Goal: Information Seeking & Learning: Learn about a topic

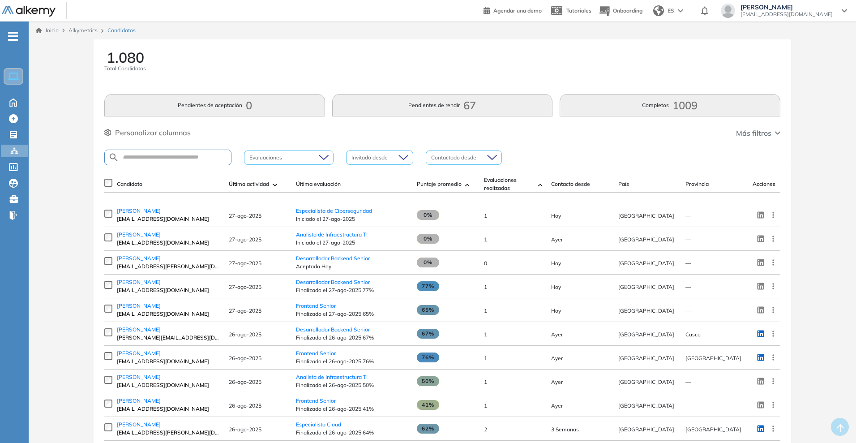
click at [310, 106] on button "Pendientes de aceptación 0" at bounding box center [214, 105] width 220 height 22
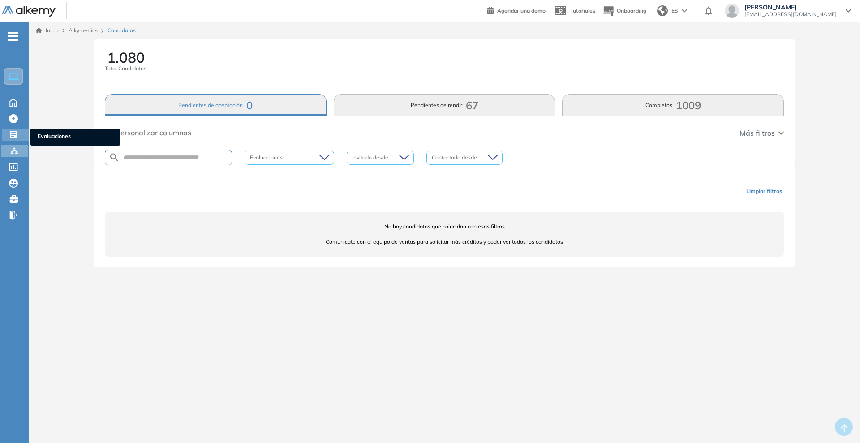
click at [7, 131] on div "Evaluaciones Evaluaciones" at bounding box center [15, 135] width 27 height 13
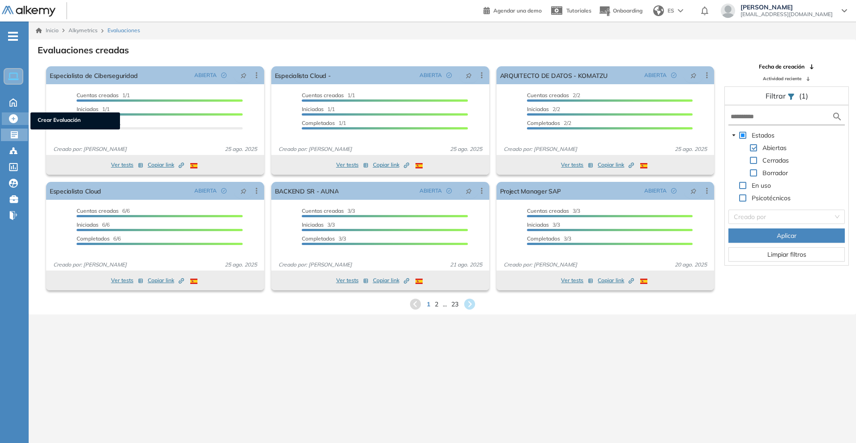
click at [11, 118] on icon at bounding box center [13, 118] width 9 height 9
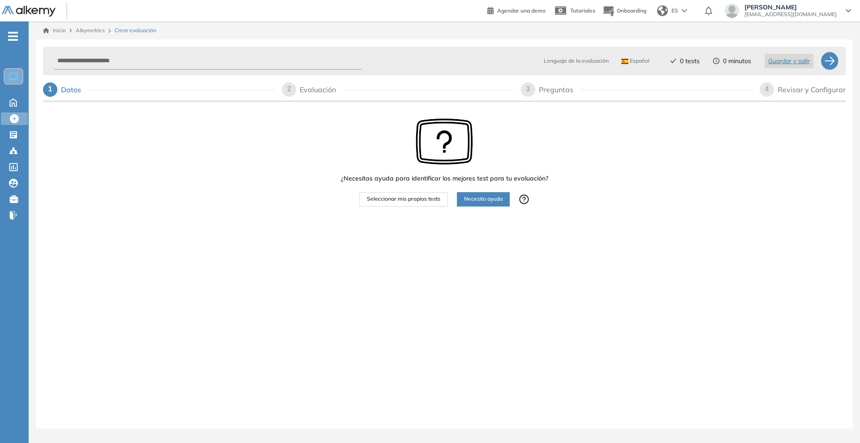
click at [397, 198] on span "Seleccionar mis propios tests" at bounding box center [403, 199] width 73 height 9
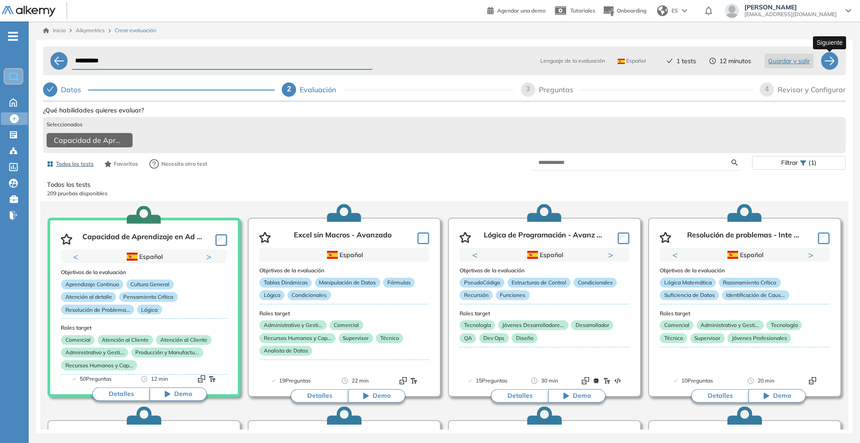
click at [824, 60] on div at bounding box center [829, 61] width 18 height 18
select select "*****"
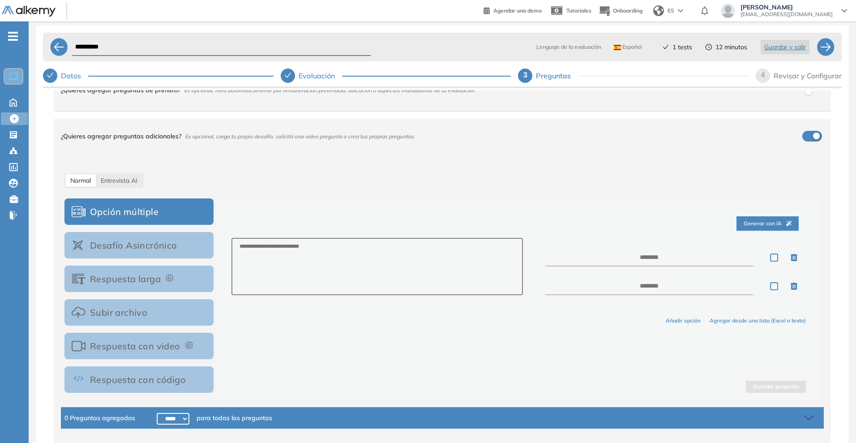
scroll to position [37, 0]
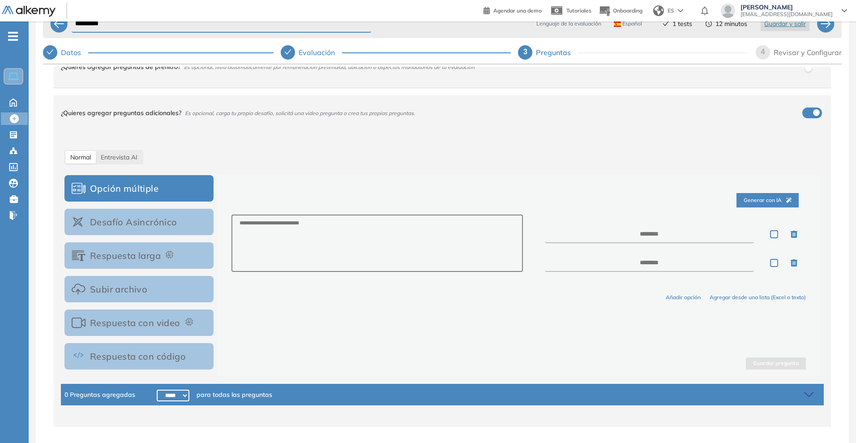
click at [164, 323] on button "Respuesta con video" at bounding box center [138, 322] width 149 height 26
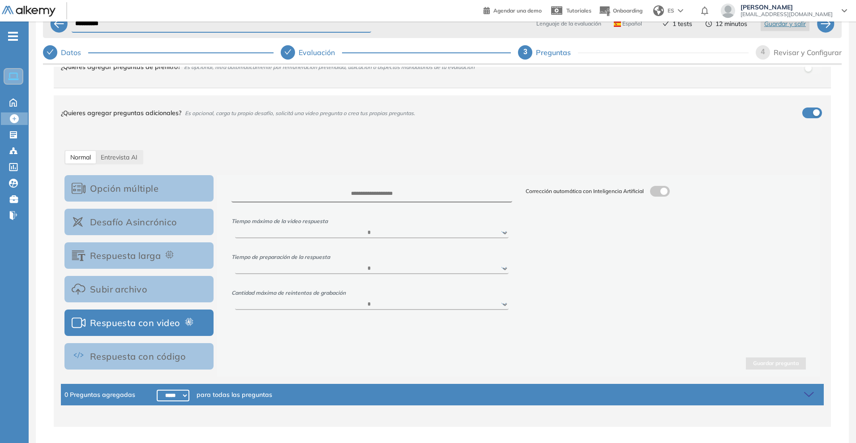
click at [179, 253] on button "Respuesta larga" at bounding box center [138, 255] width 149 height 26
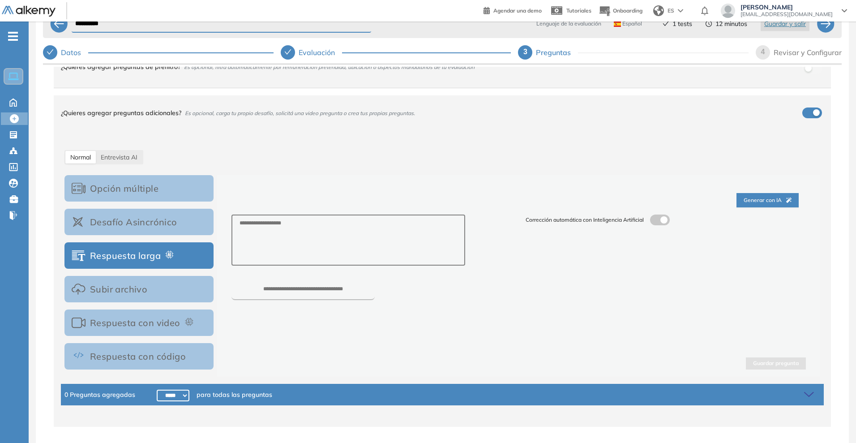
click at [188, 326] on button "Respuesta con video" at bounding box center [138, 322] width 149 height 26
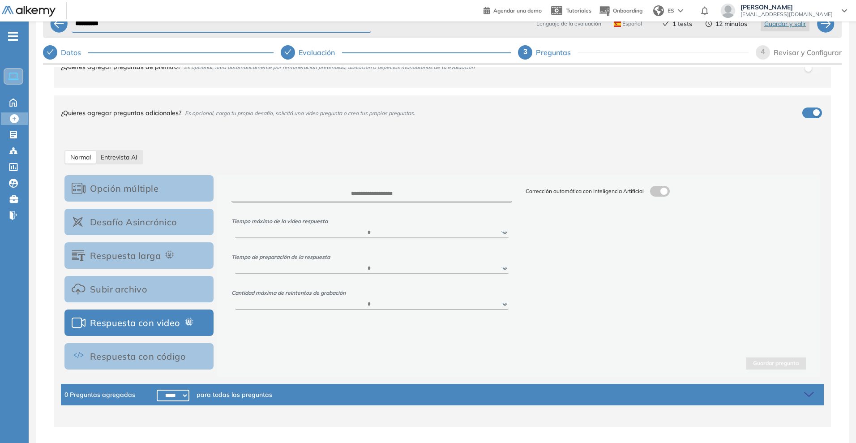
click at [131, 152] on div "Entrevista AI" at bounding box center [119, 157] width 47 height 13
select select "***"
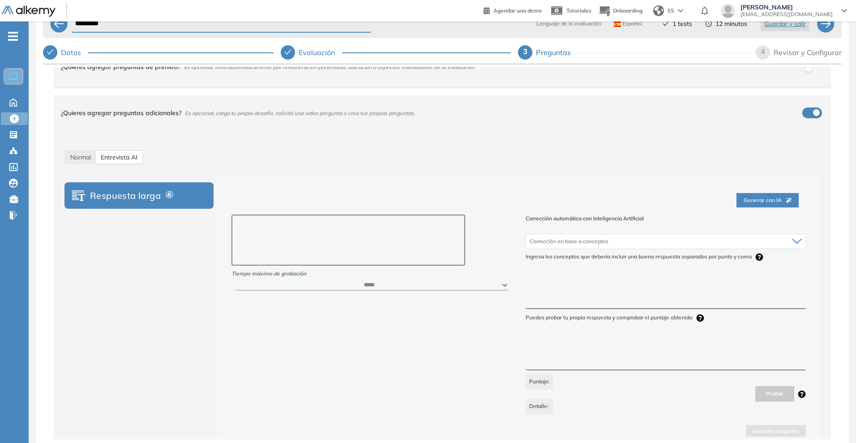
click at [303, 222] on textarea at bounding box center [348, 239] width 234 height 51
click at [620, 237] on div "Corrección en base a conceptos" at bounding box center [665, 241] width 279 height 14
click at [610, 243] on div "Corrección en base a conceptos" at bounding box center [665, 241] width 279 height 14
click at [581, 297] on textarea at bounding box center [666, 293] width 280 height 34
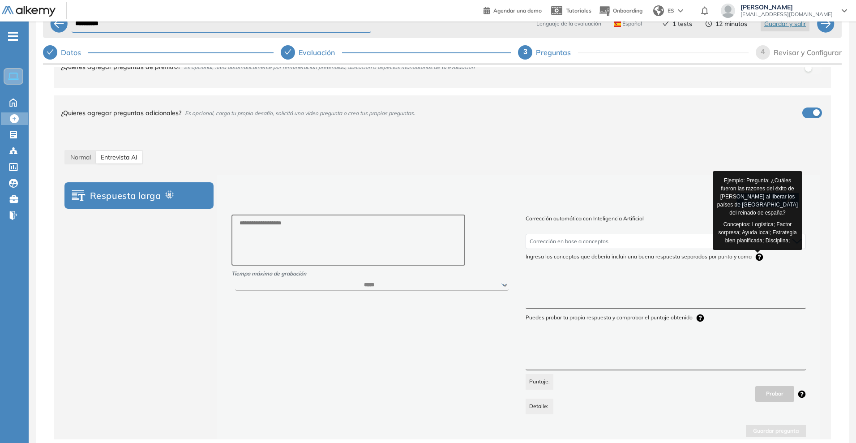
click at [756, 255] on icon at bounding box center [759, 257] width 8 height 8
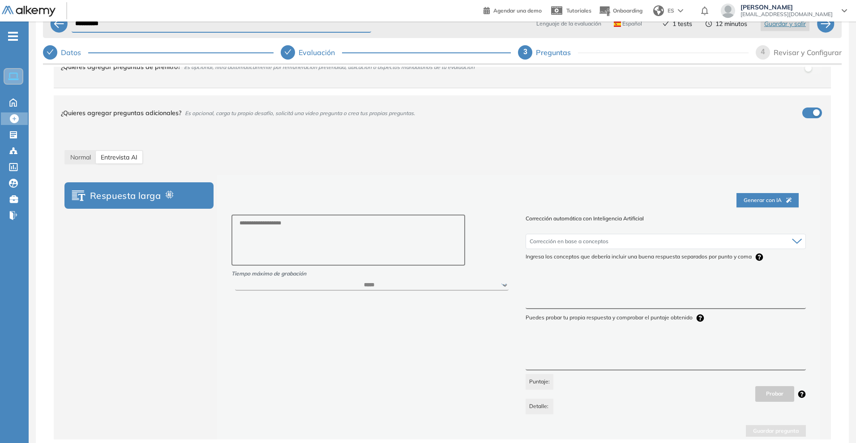
drag, startPoint x: 588, startPoint y: 279, endPoint x: 661, endPoint y: 287, distance: 73.4
click at [661, 287] on textarea at bounding box center [666, 293] width 280 height 34
drag, startPoint x: 548, startPoint y: 334, endPoint x: 556, endPoint y: 342, distance: 11.1
click at [555, 341] on div "Puedes probar tu propia respuesta y comprobar el puntaje obtenido Puntaje: Deta…" at bounding box center [666, 363] width 280 height 100
drag, startPoint x: 531, startPoint y: 346, endPoint x: 647, endPoint y: 358, distance: 117.0
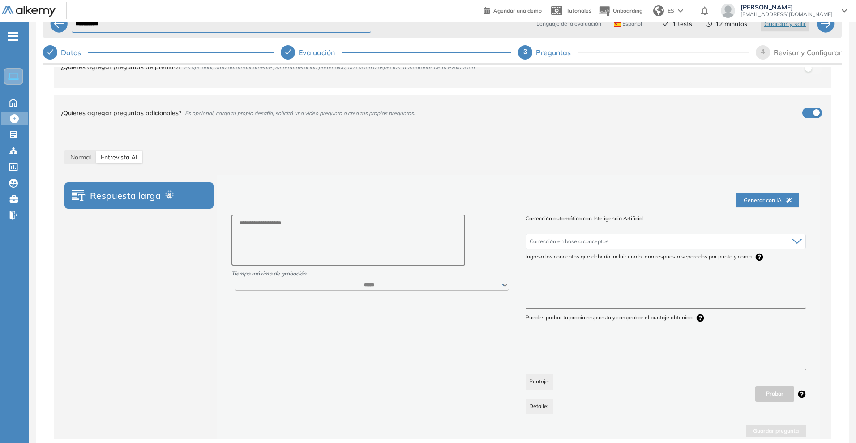
click at [653, 354] on textarea at bounding box center [666, 354] width 280 height 34
click at [639, 361] on textarea at bounding box center [666, 354] width 280 height 34
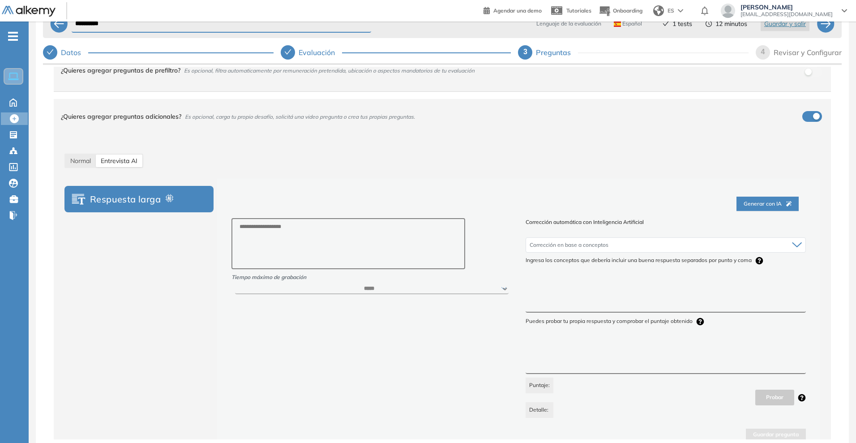
scroll to position [110, 0]
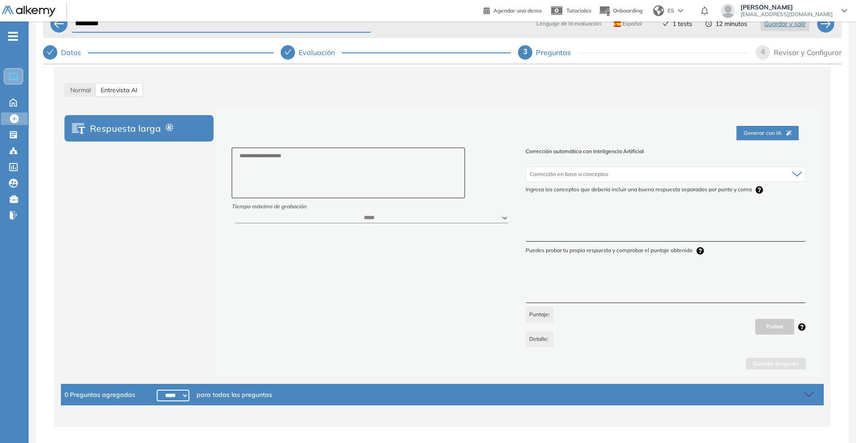
click at [534, 316] on span "Puntaje:" at bounding box center [540, 315] width 28 height 16
click at [88, 92] on span "Normal" at bounding box center [80, 90] width 21 height 8
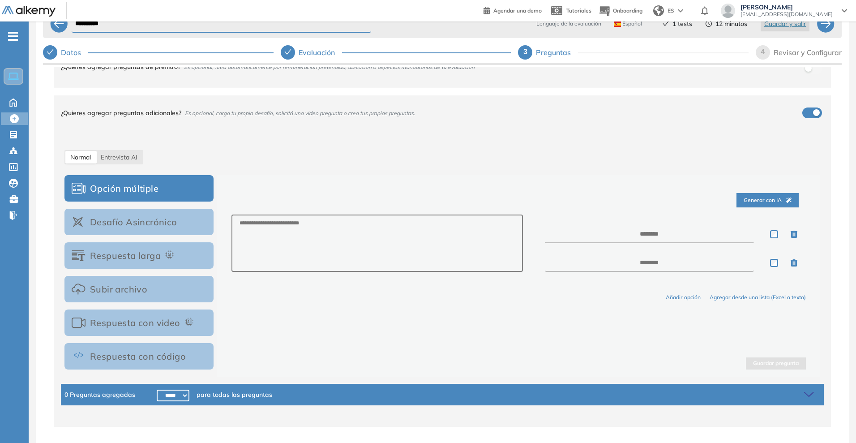
scroll to position [43, 0]
click at [156, 253] on button "Respuesta larga" at bounding box center [138, 255] width 149 height 26
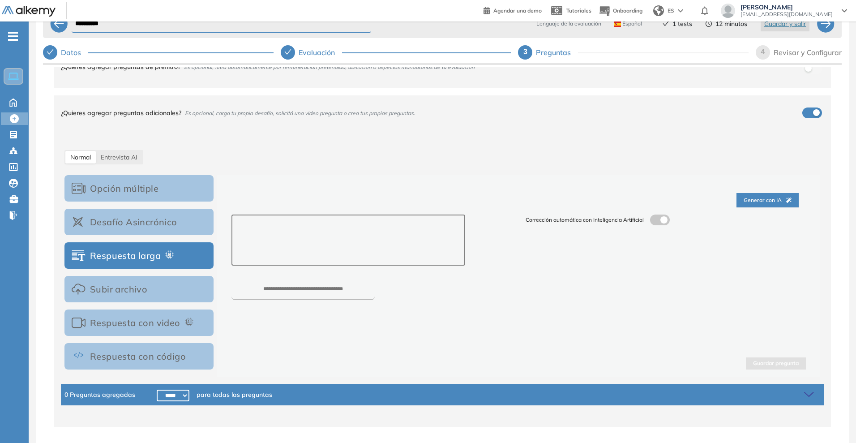
click at [250, 257] on textarea at bounding box center [348, 239] width 234 height 51
click at [666, 217] on label at bounding box center [660, 219] width 20 height 11
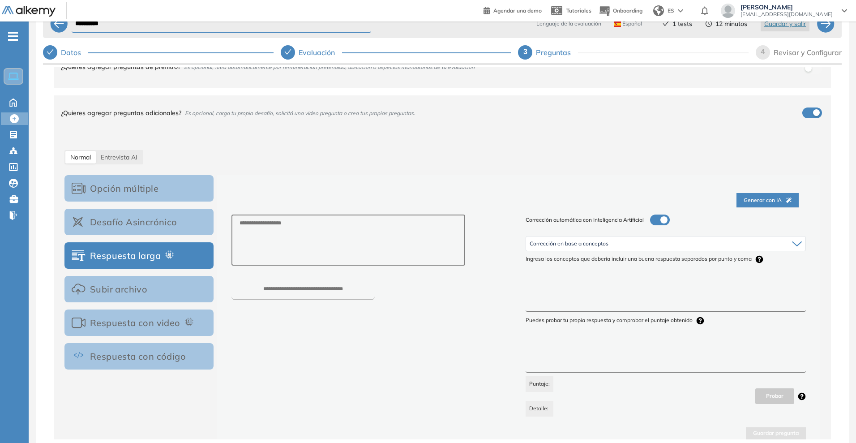
click at [604, 272] on div "Corrección en base a conceptos Corrección en base a conceptos Corrección de mec…" at bounding box center [666, 271] width 280 height 79
click at [594, 244] on span "Corrección en base a conceptos" at bounding box center [569, 243] width 79 height 7
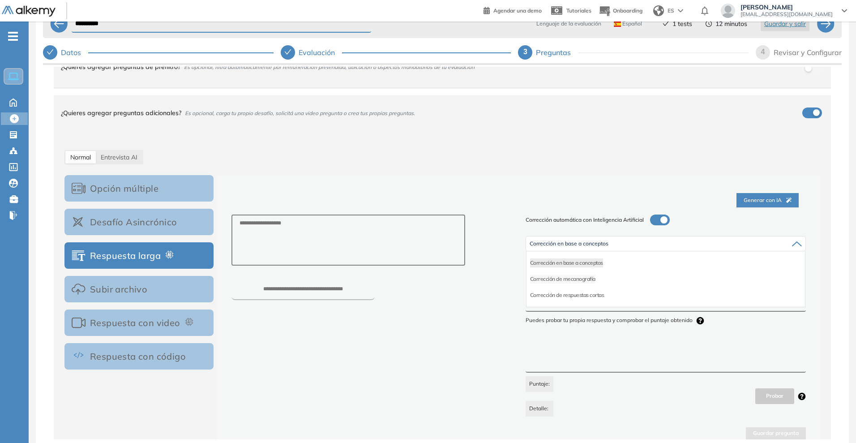
click at [585, 280] on li "Corrección de mecanografía" at bounding box center [562, 278] width 65 height 9
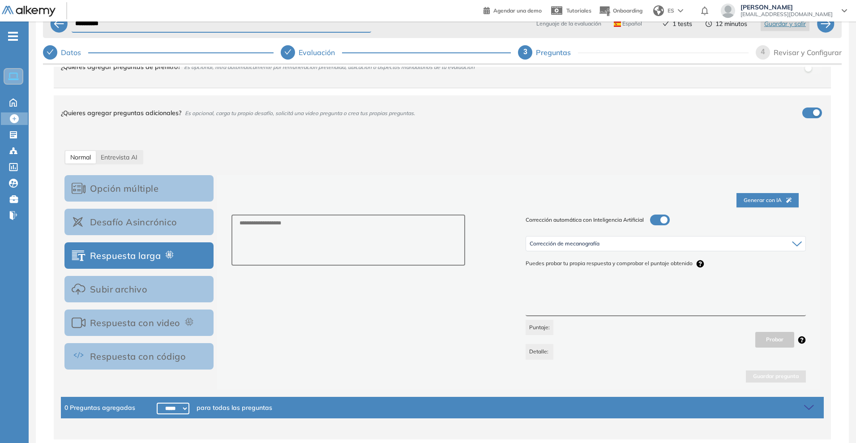
click at [592, 244] on span "Corrección de mecanografía" at bounding box center [565, 243] width 70 height 7
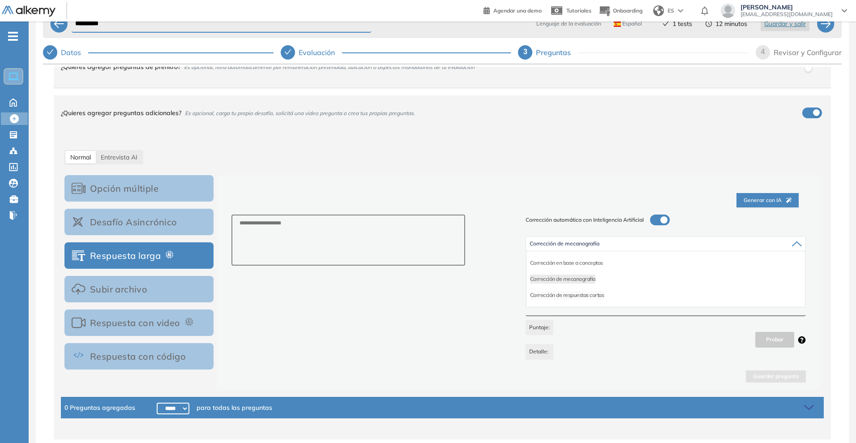
click at [587, 296] on li "Corrección de respuestas cortas" at bounding box center [567, 295] width 74 height 9
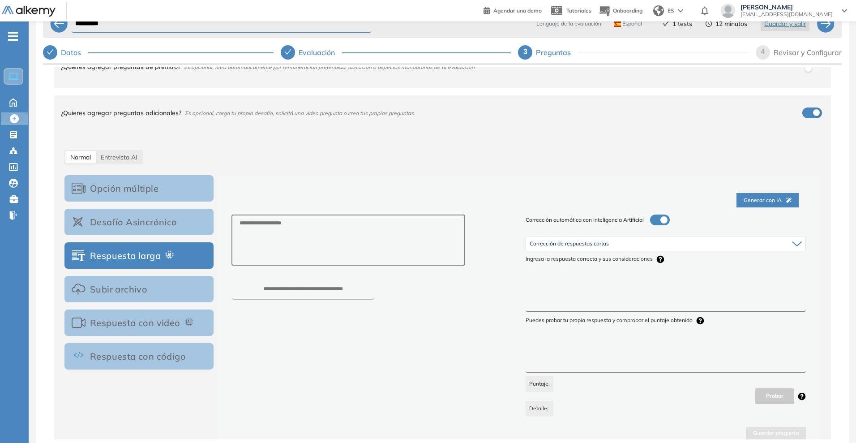
click at [583, 249] on div "Corrección de respuestas cortas" at bounding box center [665, 243] width 279 height 14
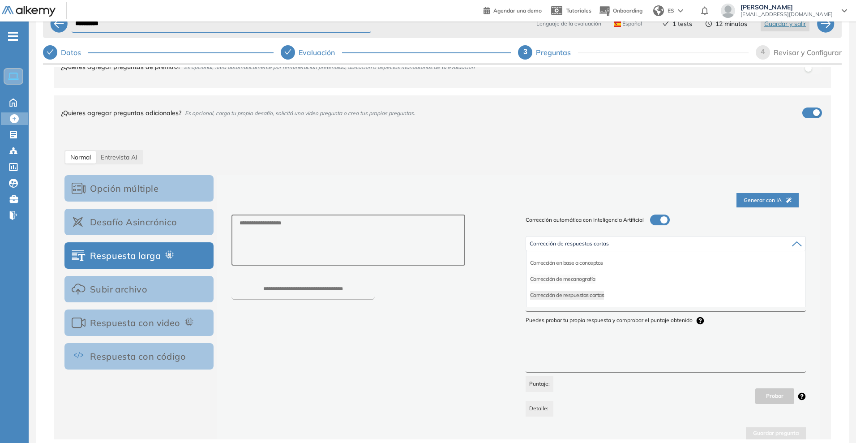
click at [574, 281] on li "Corrección de mecanografía" at bounding box center [562, 278] width 65 height 9
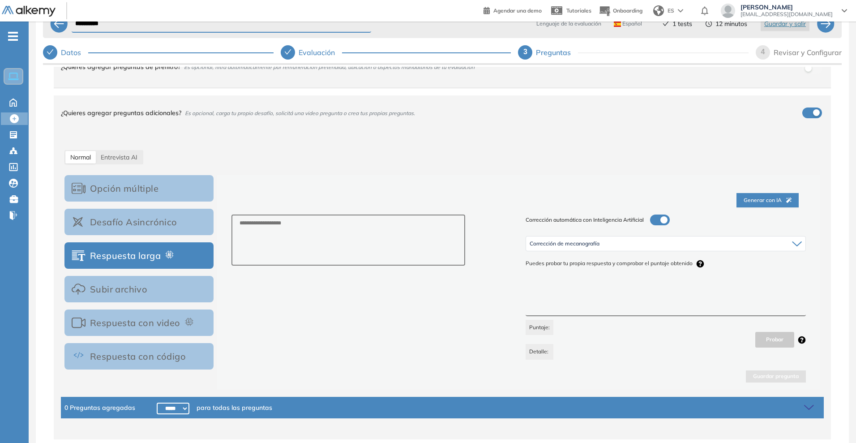
click at [130, 317] on button "Respuesta con video" at bounding box center [138, 322] width 149 height 26
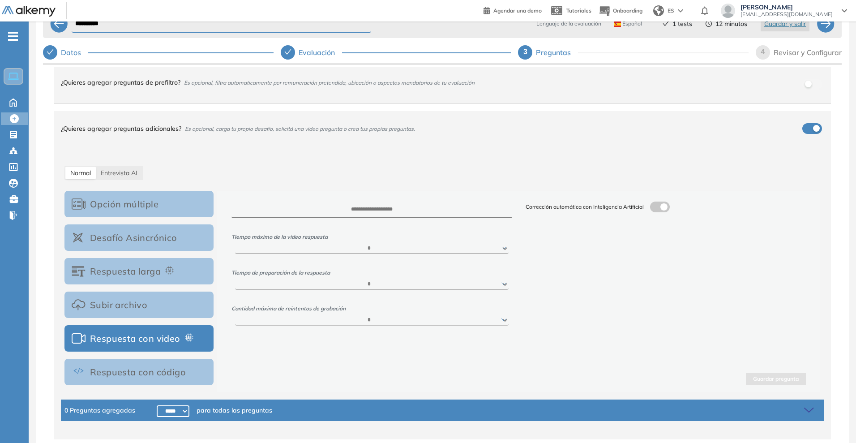
scroll to position [0, 0]
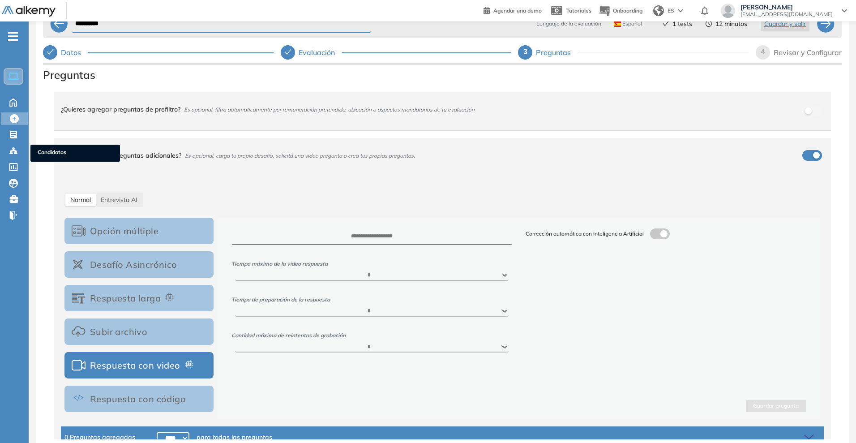
drag, startPoint x: 9, startPoint y: 146, endPoint x: 520, endPoint y: 34, distance: 522.8
click at [10, 146] on icon at bounding box center [13, 150] width 9 height 9
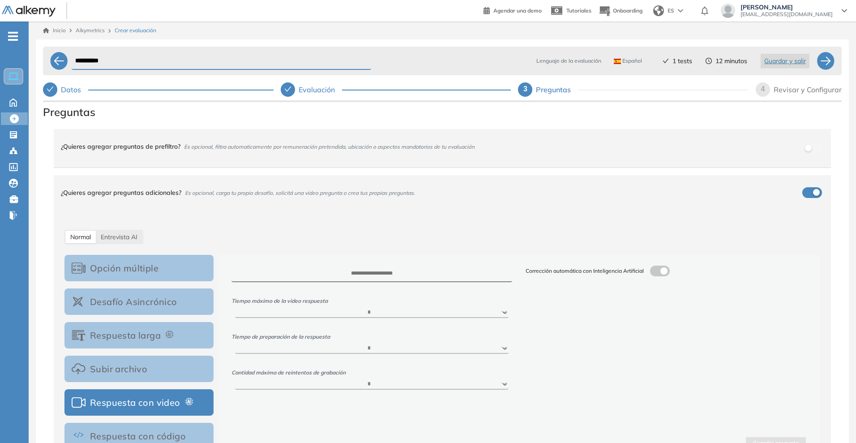
click at [313, 86] on div "Evaluación" at bounding box center [320, 89] width 43 height 14
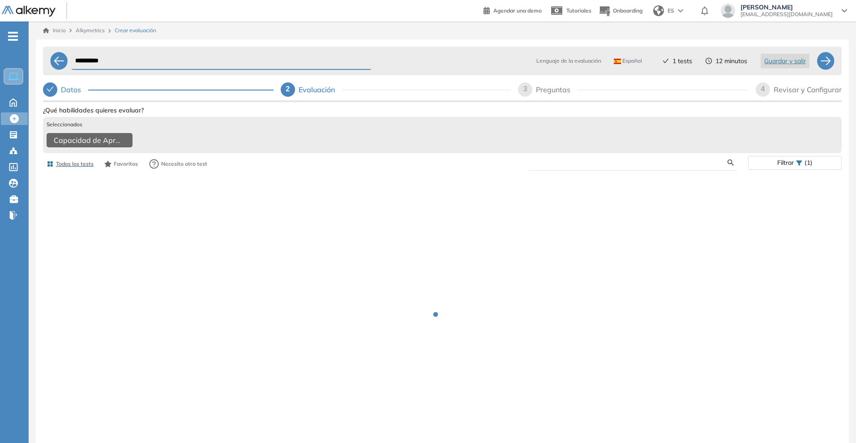
click at [613, 164] on input "text" at bounding box center [632, 163] width 192 height 8
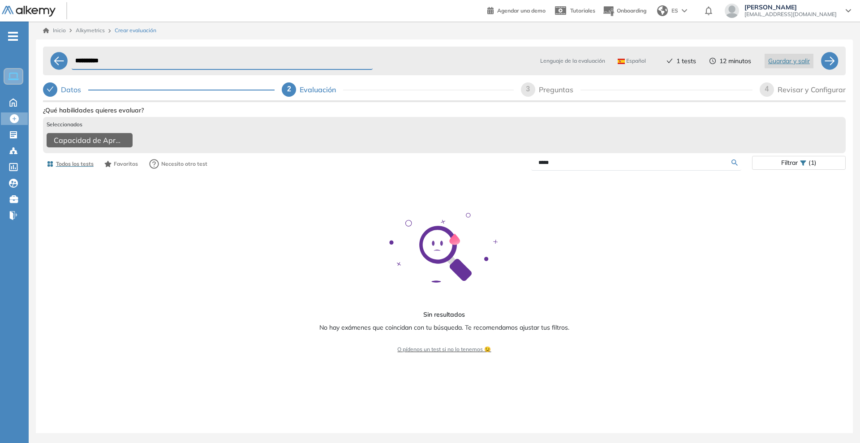
type input "*****"
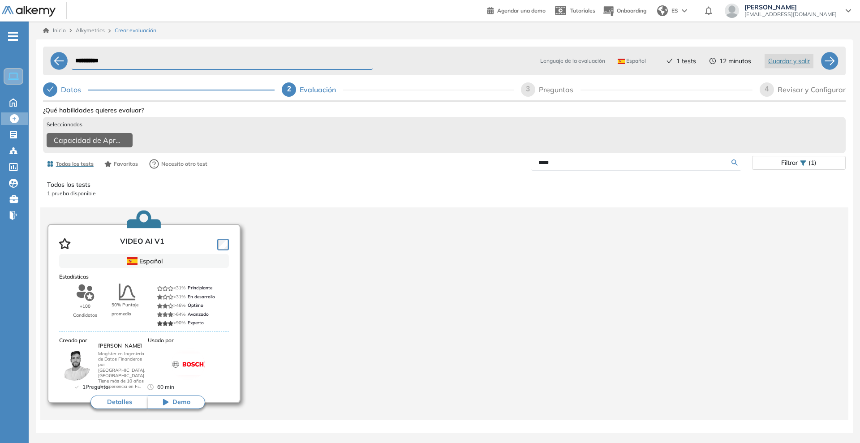
click at [130, 405] on button "Detalles" at bounding box center [118, 401] width 57 height 13
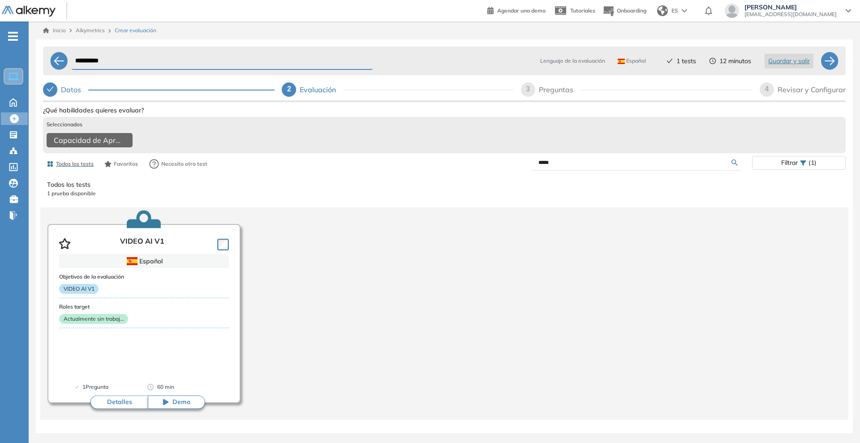
click at [57, 236] on div "VIDEO AI V1 Básico Ver preguntas de muestra Demo Experiencia Nuevo Starter Vali…" at bounding box center [444, 297] width 802 height 386
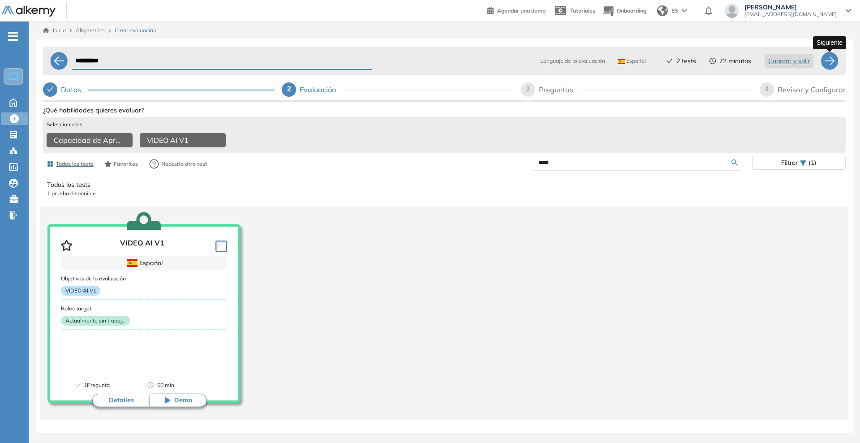
click at [826, 59] on div at bounding box center [829, 61] width 18 height 18
select select "*****"
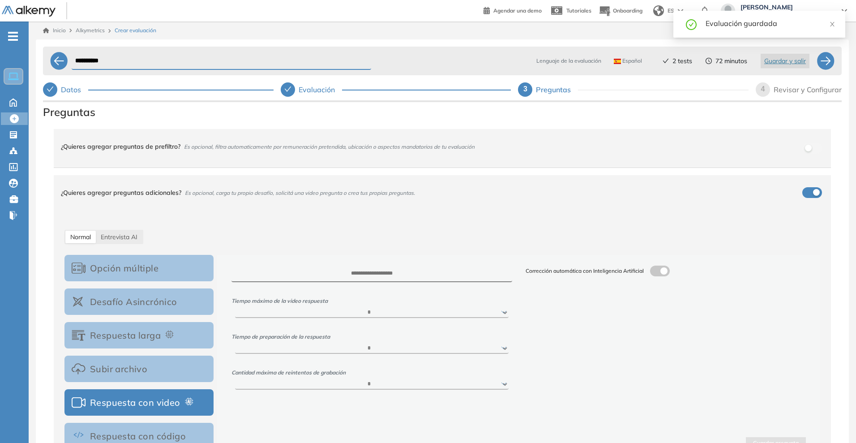
click at [293, 86] on div at bounding box center [288, 89] width 14 height 14
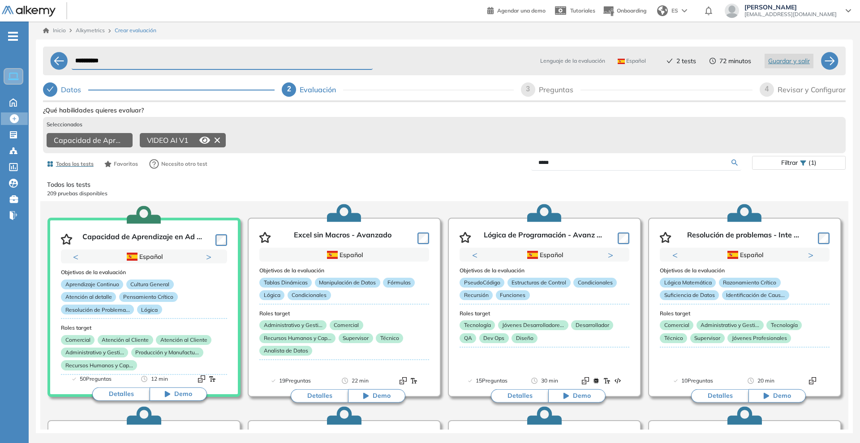
click at [202, 144] on icon at bounding box center [204, 140] width 11 height 11
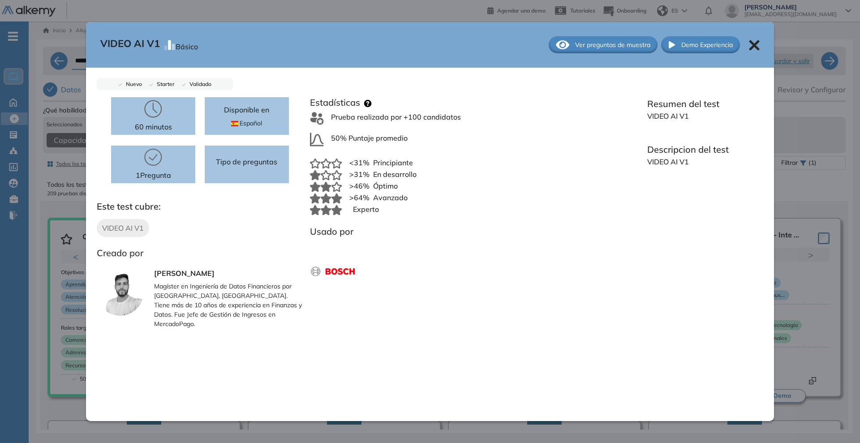
click at [637, 42] on span "Ver preguntas de muestra" at bounding box center [612, 44] width 75 height 9
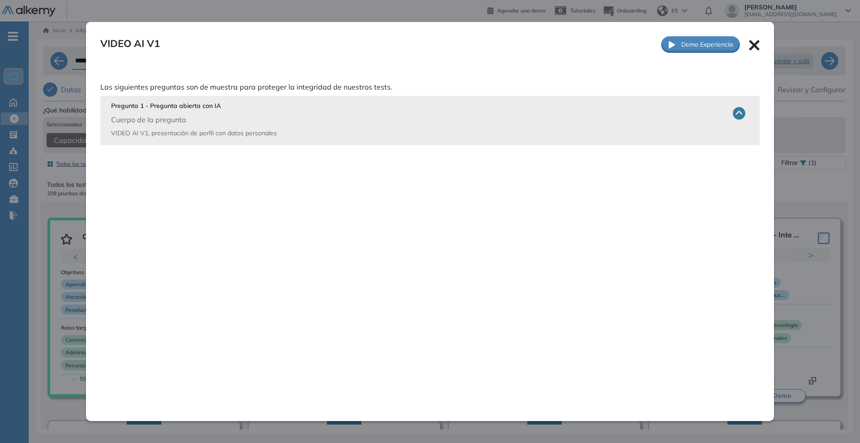
click at [292, 137] on p "VIDEO AI V1, presentación de perfil con datos personales" at bounding box center [269, 133] width 317 height 9
click at [734, 112] on icon at bounding box center [739, 113] width 13 height 13
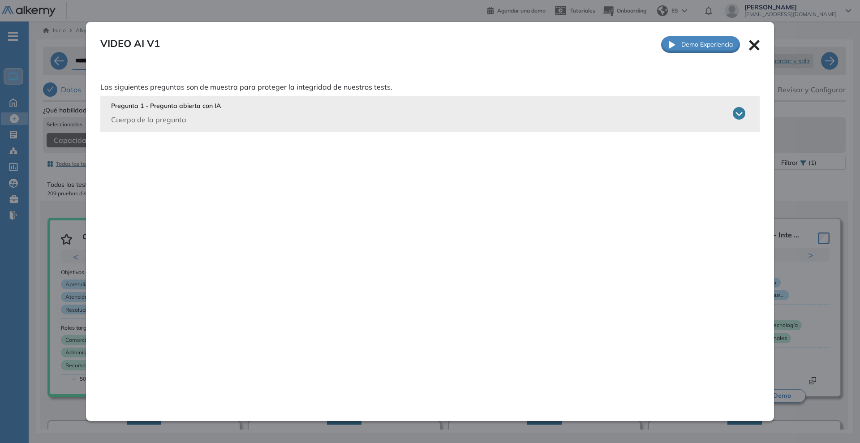
click at [736, 109] on icon at bounding box center [739, 113] width 13 height 13
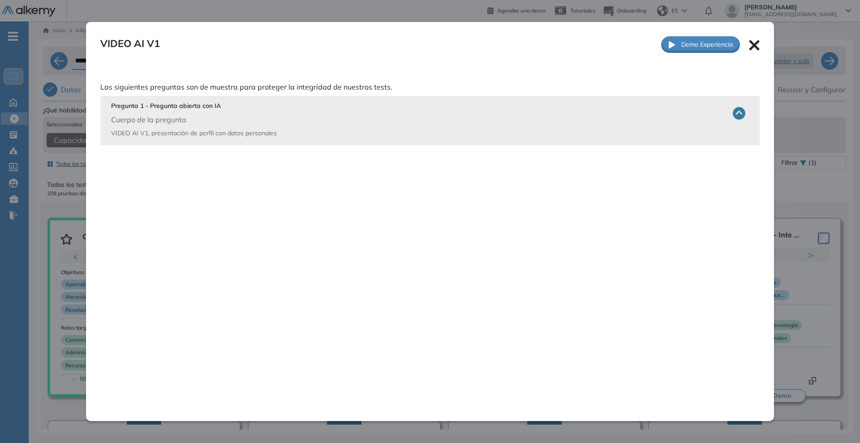
click at [755, 51] on div "VIDEO AI V1 Básico Ver preguntas de muestra Demo Experiencia" at bounding box center [430, 44] width 688 height 45
click at [754, 46] on icon at bounding box center [754, 45] width 11 height 11
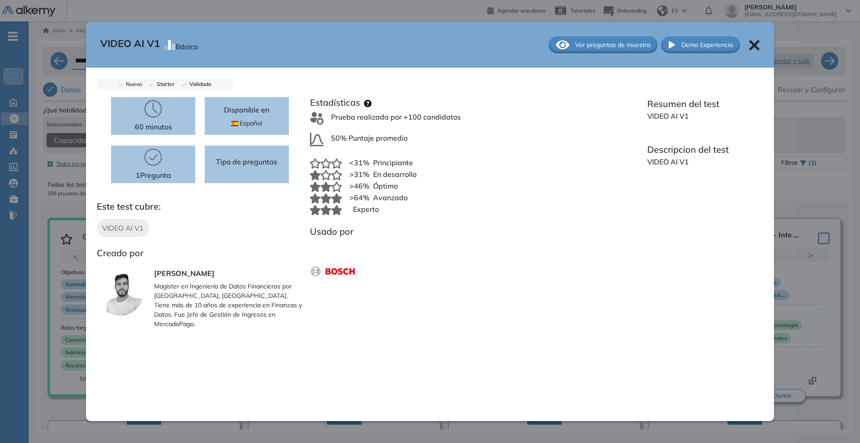
click at [754, 41] on icon at bounding box center [754, 45] width 10 height 10
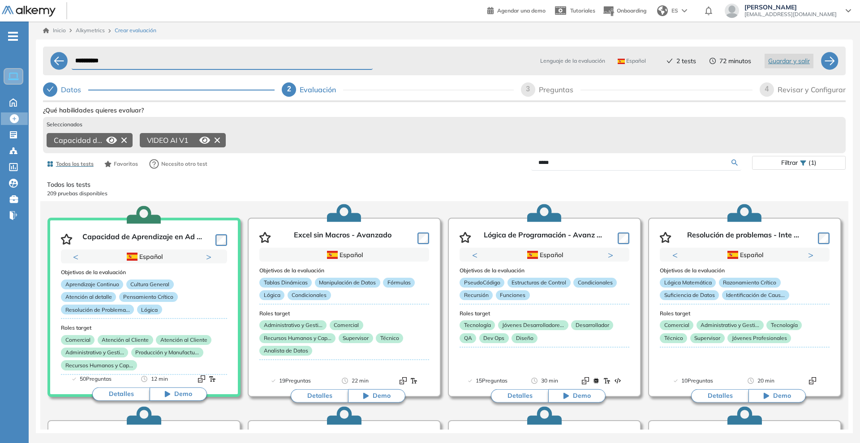
click at [124, 140] on icon at bounding box center [123, 139] width 5 height 5
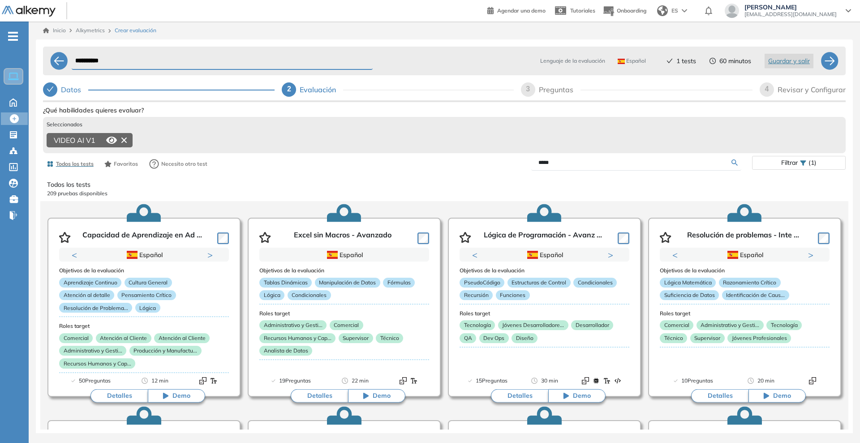
click at [101, 142] on div "VIDEO AI V1" at bounding box center [90, 140] width 86 height 14
click at [86, 138] on span "VIDEO AI V1" at bounding box center [75, 140] width 42 height 11
click at [110, 137] on icon at bounding box center [111, 140] width 11 height 7
click at [86, 135] on span "VIDEO AI V1" at bounding box center [75, 140] width 42 height 11
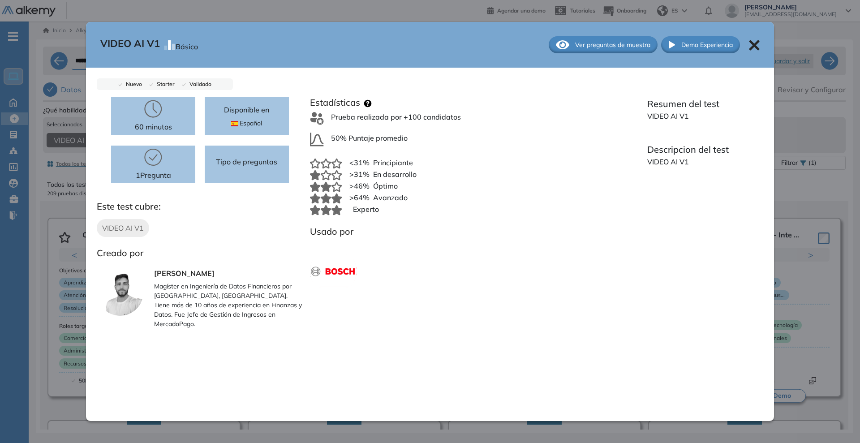
click at [78, 137] on div "VIDEO AI V1 Básico Ver preguntas de muestra Demo Experiencia Nuevo Starter Vali…" at bounding box center [444, 297] width 802 height 386
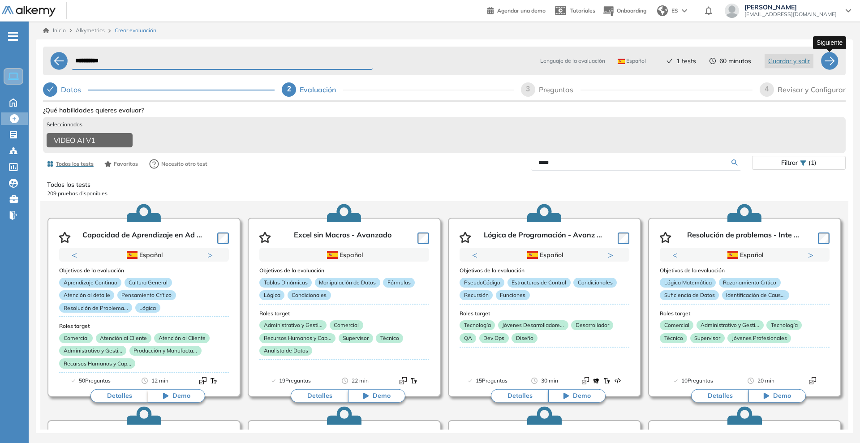
click at [828, 62] on div at bounding box center [829, 61] width 18 height 18
select select "*****"
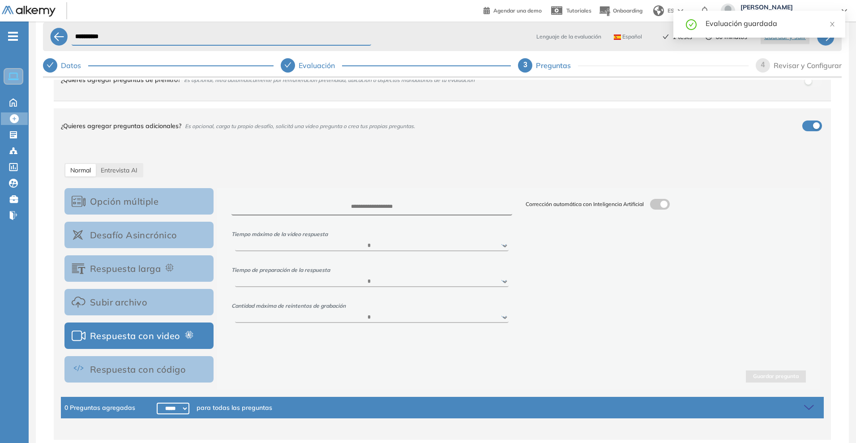
scroll to position [37, 0]
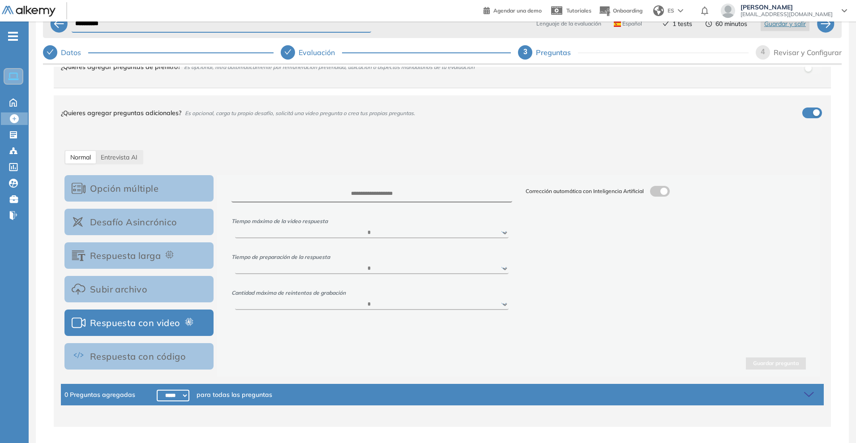
click at [295, 335] on div "Tiempo máximo de la video respuesta ****** ***** ***** ***** ***** ***** Tiempo…" at bounding box center [518, 275] width 603 height 201
click at [163, 175] on button "Opción múltiple" at bounding box center [138, 188] width 149 height 26
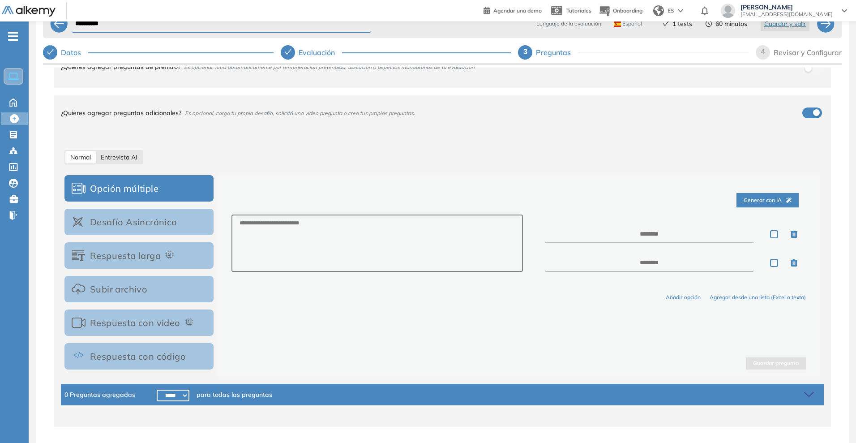
click at [132, 154] on span "Entrevista AI" at bounding box center [119, 157] width 37 height 8
select select "***"
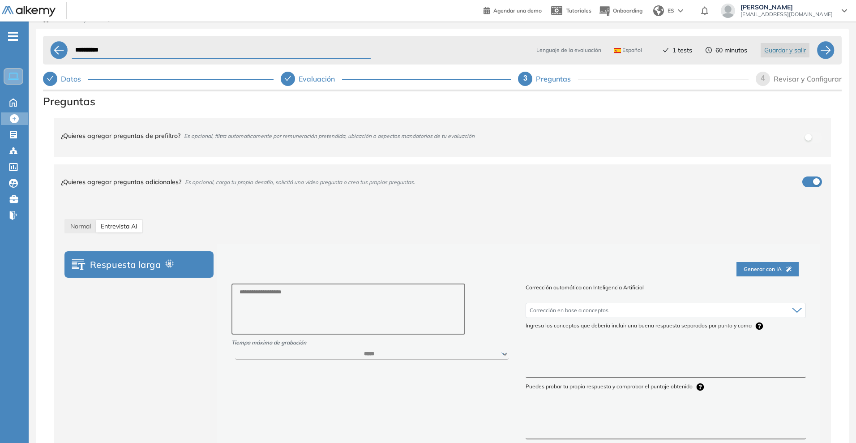
scroll to position [0, 0]
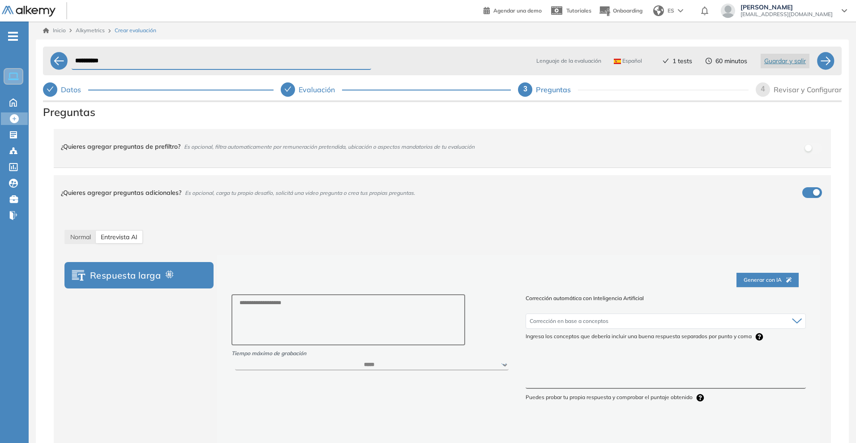
click at [290, 86] on icon "check" at bounding box center [287, 89] width 7 height 7
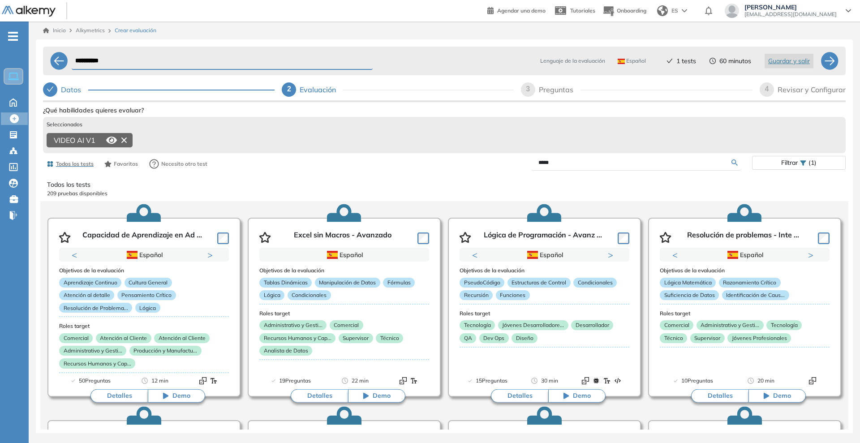
click at [126, 139] on icon at bounding box center [124, 140] width 14 height 14
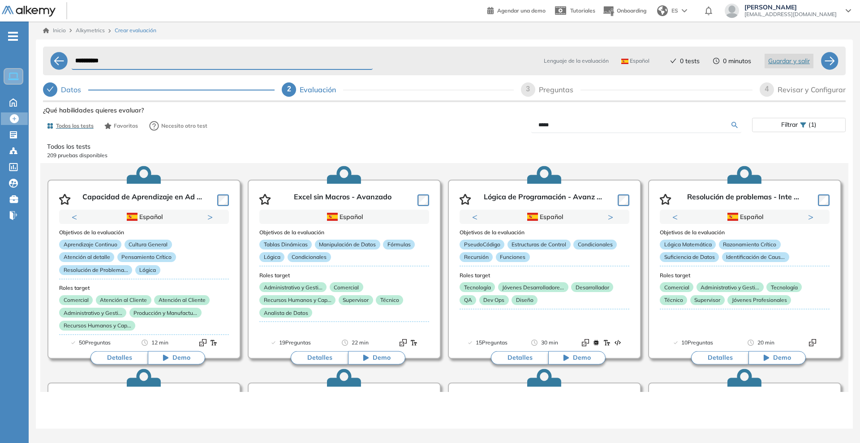
click at [553, 92] on div "Preguntas" at bounding box center [560, 89] width 42 height 14
select select "***"
select select "*****"
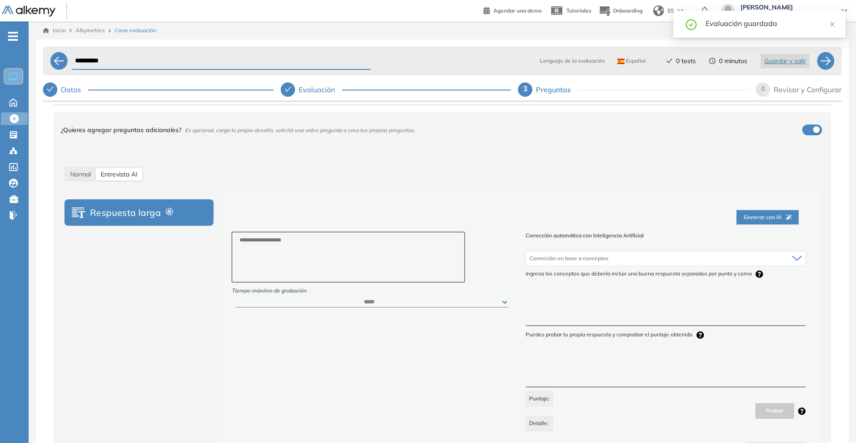
scroll to position [110, 0]
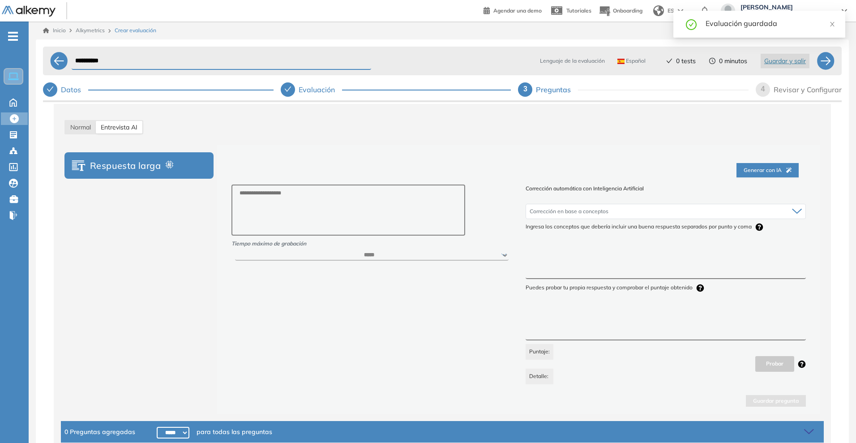
click at [123, 129] on span "Entrevista AI" at bounding box center [119, 127] width 37 height 8
click at [83, 128] on span "Normal" at bounding box center [80, 127] width 21 height 8
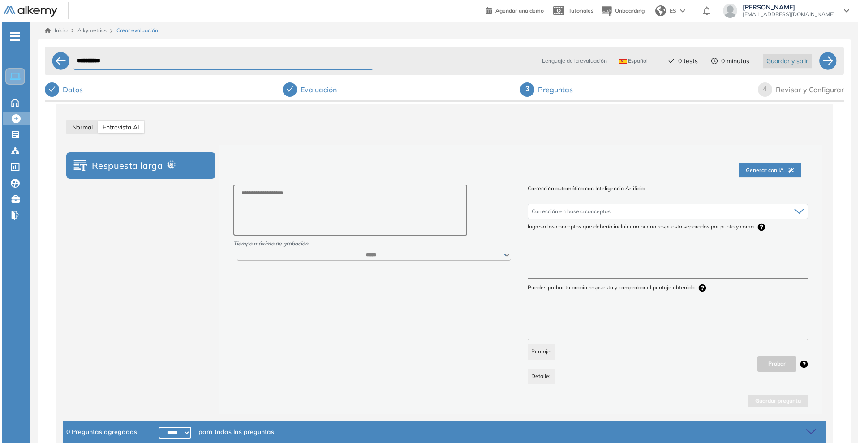
scroll to position [43, 0]
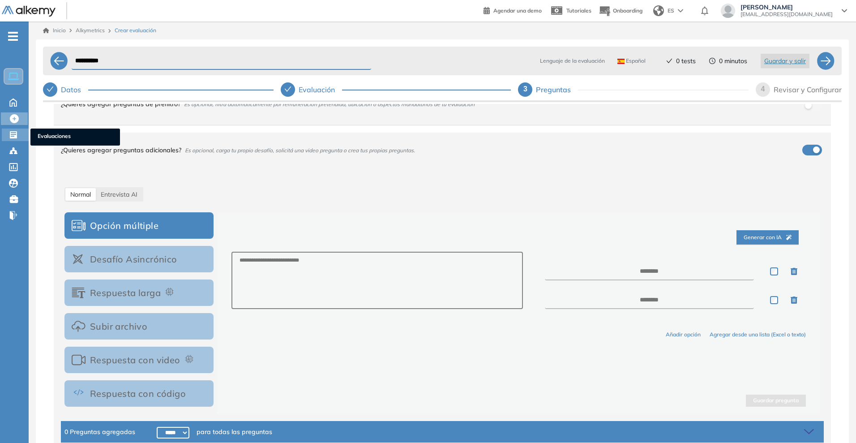
click at [13, 133] on icon at bounding box center [13, 134] width 7 height 7
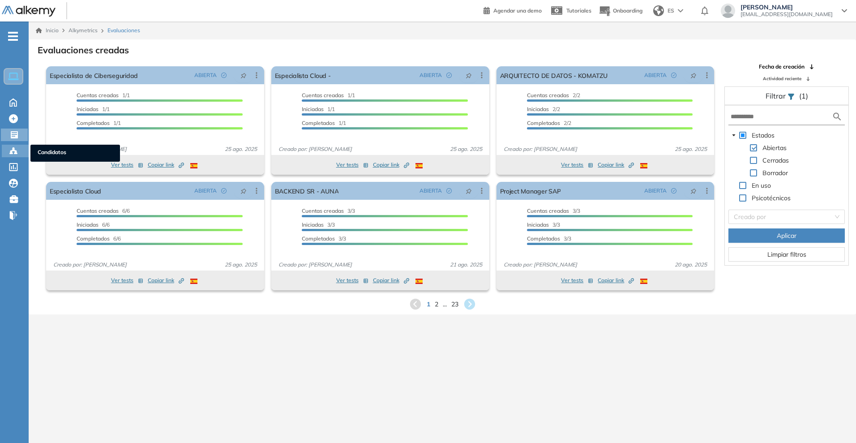
click at [14, 149] on circle at bounding box center [14, 148] width 2 height 2
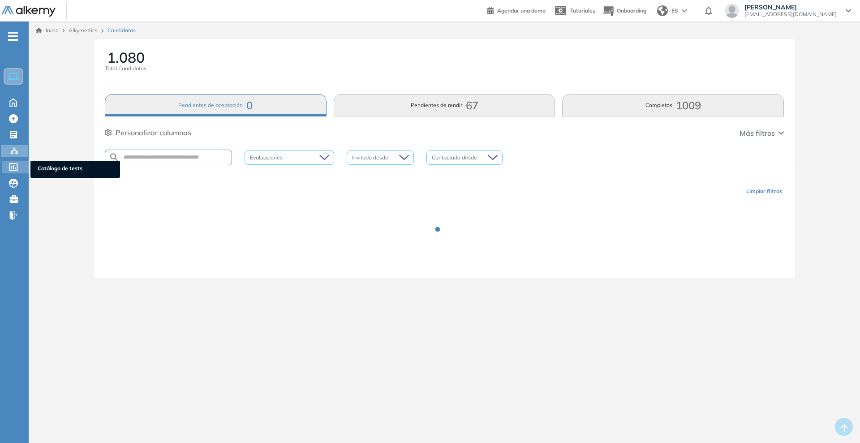
click at [16, 161] on div at bounding box center [14, 166] width 11 height 11
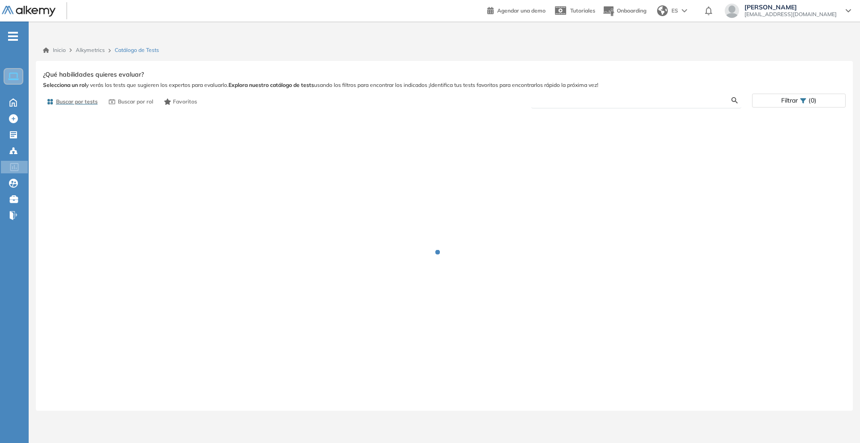
click at [591, 103] on input "text" at bounding box center [634, 100] width 193 height 8
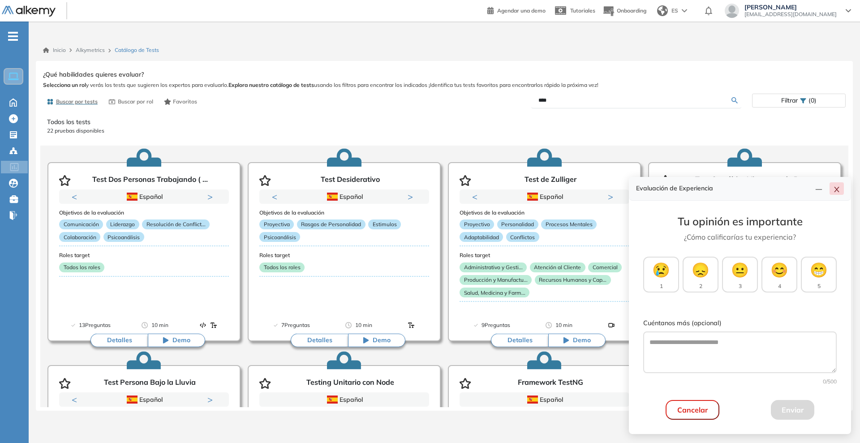
click at [836, 189] on icon "close" at bounding box center [836, 189] width 7 height 7
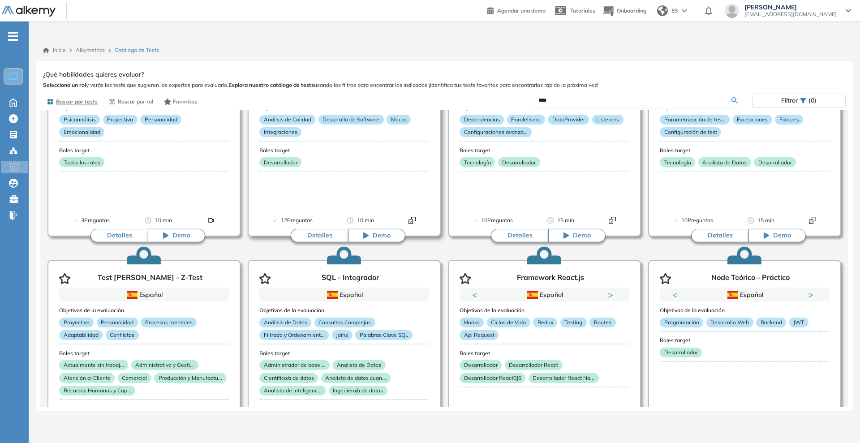
scroll to position [280, 0]
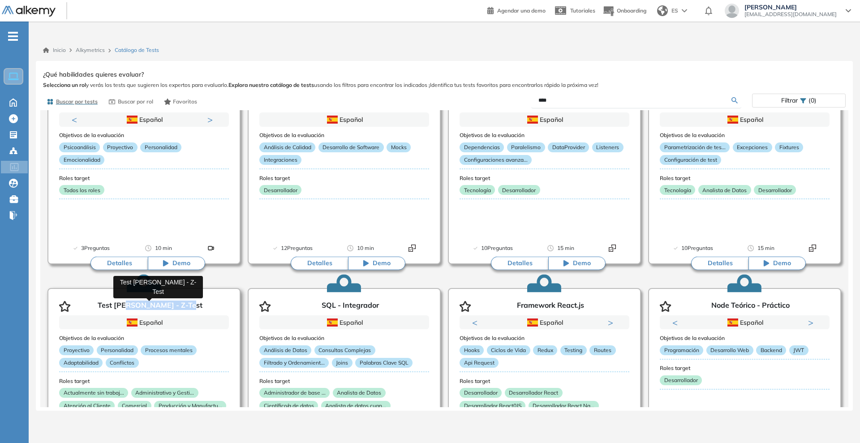
drag, startPoint x: 194, startPoint y: 304, endPoint x: 136, endPoint y: 304, distance: 58.7
click at [136, 304] on div "Test [PERSON_NAME] - Z-Test" at bounding box center [144, 304] width 170 height 21
click at [610, 102] on input "****" at bounding box center [634, 100] width 193 height 8
drag, startPoint x: 593, startPoint y: 105, endPoint x: 569, endPoint y: 100, distance: 24.7
click at [574, 101] on form "****" at bounding box center [636, 101] width 210 height 16
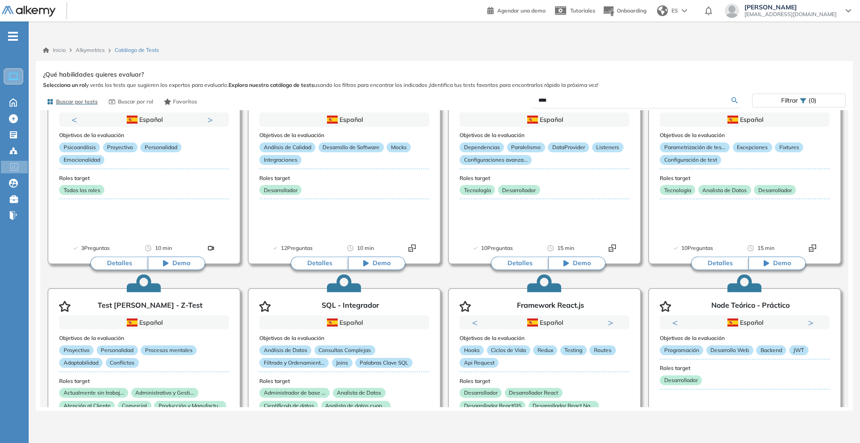
drag, startPoint x: 569, startPoint y: 100, endPoint x: 519, endPoint y: 100, distance: 49.7
click at [519, 100] on div "****" at bounding box center [598, 101] width 308 height 16
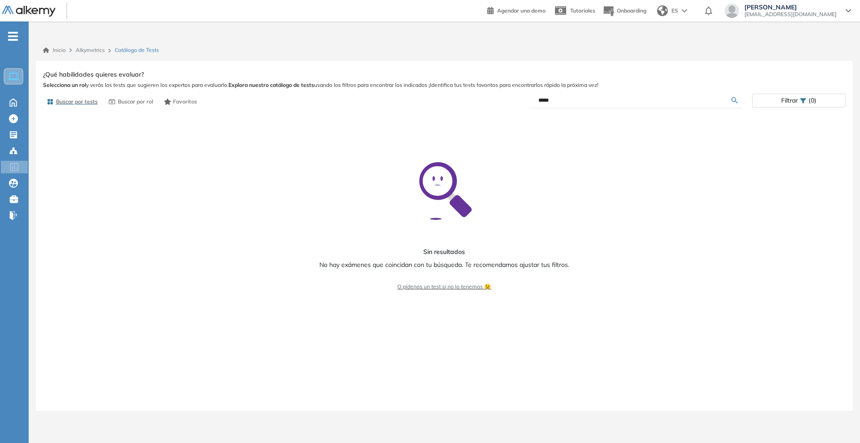
scroll to position [0, 0]
click at [546, 98] on input "*****" at bounding box center [634, 100] width 193 height 8
type input "**********"
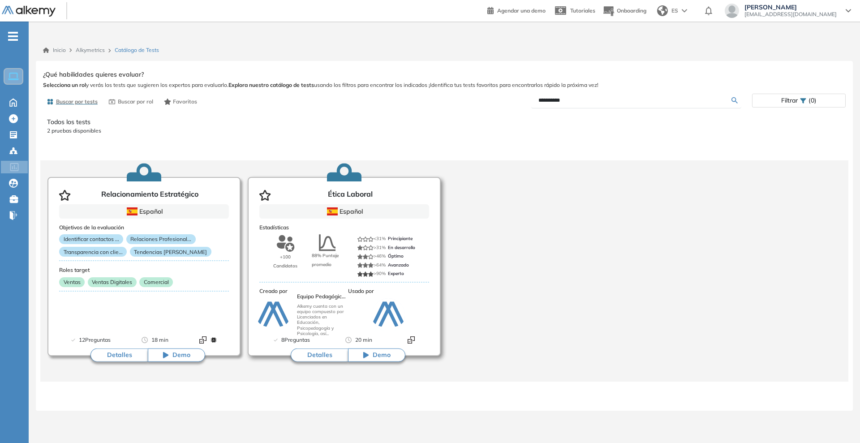
click at [324, 354] on button "Detalles" at bounding box center [319, 354] width 57 height 13
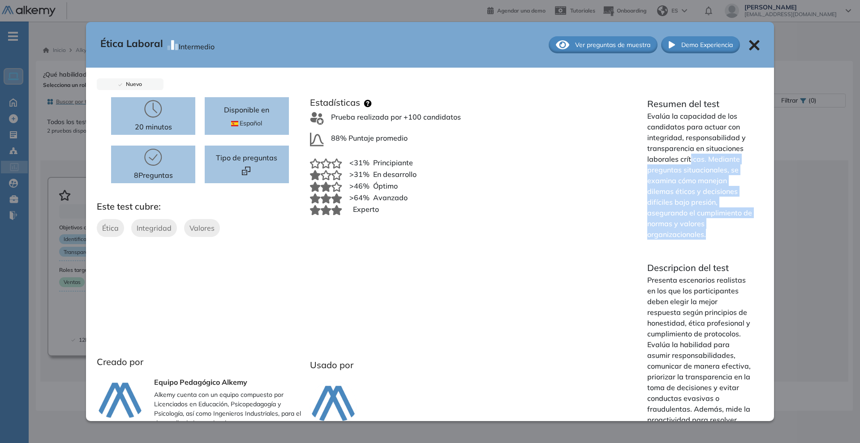
drag, startPoint x: 687, startPoint y: 158, endPoint x: 710, endPoint y: 234, distance: 79.6
click at [710, 234] on p "Evalúa la capacidad de los candidatos para actuar con integridad, responsabilid…" at bounding box center [699, 175] width 105 height 129
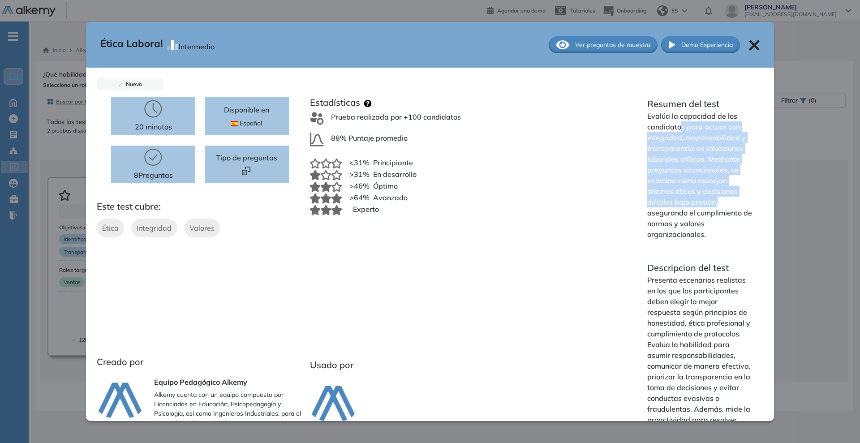
drag, startPoint x: 675, startPoint y: 129, endPoint x: 717, endPoint y: 203, distance: 84.8
click at [717, 203] on p "Evalúa la capacidad de los candidatos para actuar con integridad, responsabilid…" at bounding box center [699, 175] width 105 height 129
click at [716, 203] on p "Evalúa la capacidad de los candidatos para actuar con integridad, responsabilid…" at bounding box center [699, 175] width 105 height 129
drag, startPoint x: 652, startPoint y: 117, endPoint x: 714, endPoint y: 221, distance: 120.6
click at [714, 221] on p "Evalúa la capacidad de los candidatos para actuar con integridad, responsabilid…" at bounding box center [699, 175] width 105 height 129
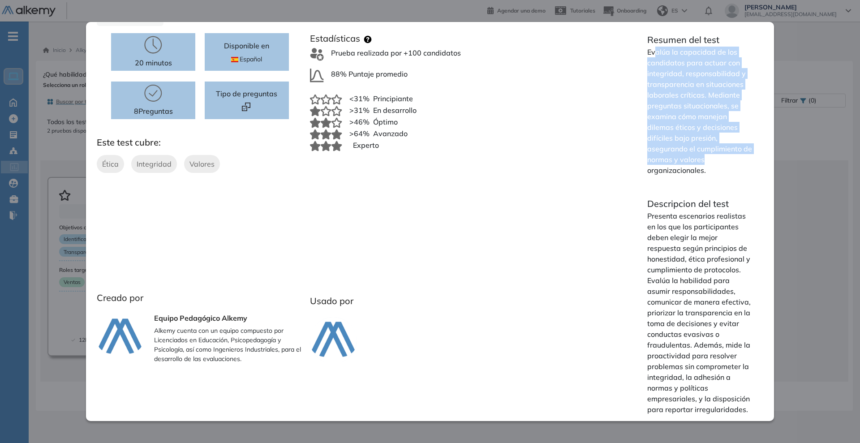
scroll to position [65, 0]
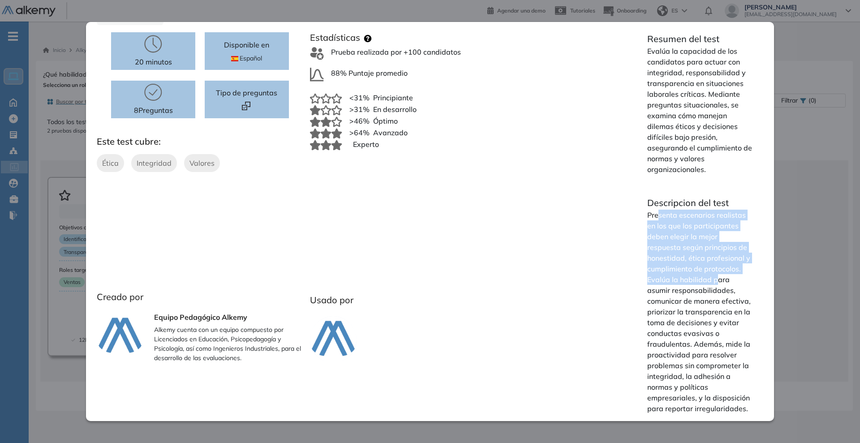
drag, startPoint x: 656, startPoint y: 215, endPoint x: 712, endPoint y: 281, distance: 86.4
click at [712, 281] on p "Presenta escenarios realistas en los que los participantes deben elegir la mejo…" at bounding box center [699, 312] width 105 height 204
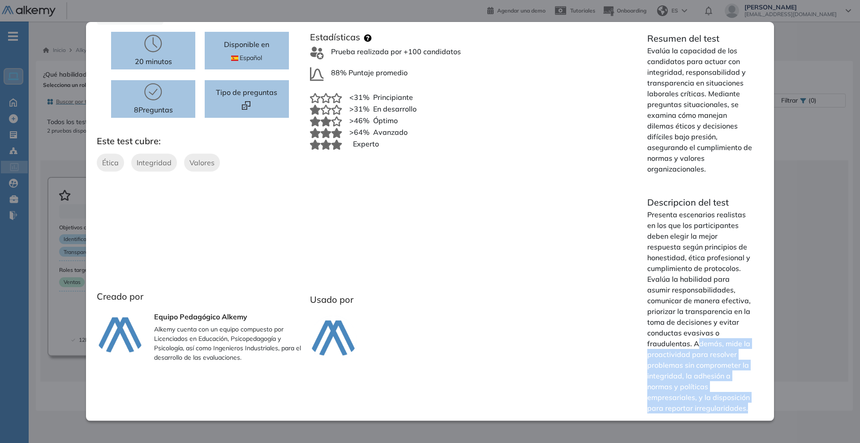
drag, startPoint x: 692, startPoint y: 341, endPoint x: 743, endPoint y: 413, distance: 88.0
click at [743, 413] on p "Presenta escenarios realistas en los que los participantes deben elegir la mejo…" at bounding box center [699, 311] width 105 height 204
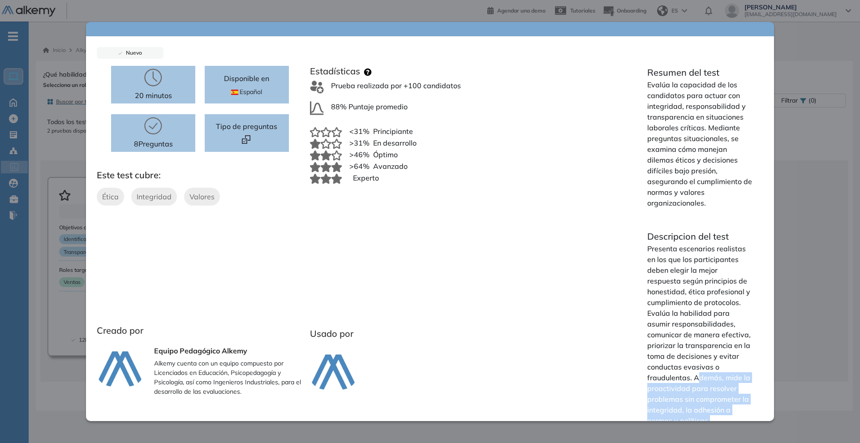
scroll to position [0, 0]
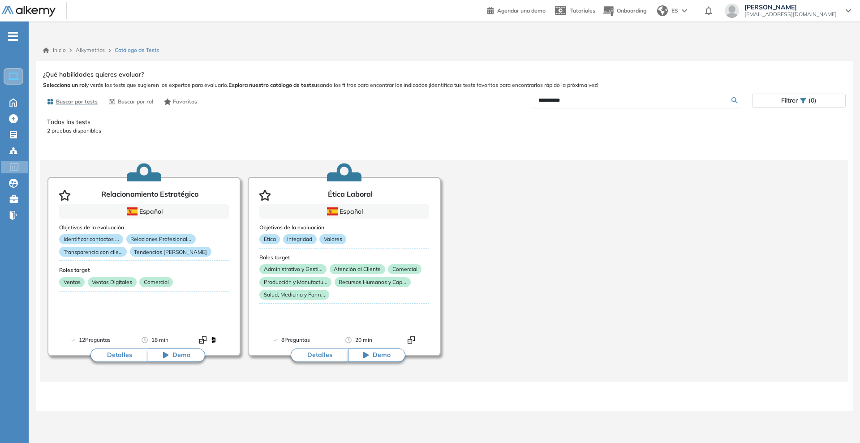
click at [69, 171] on div "Ética Laboral Intermedio Ver preguntas de muestra Demo Experiencia Nuevo 20 min…" at bounding box center [444, 237] width 802 height 339
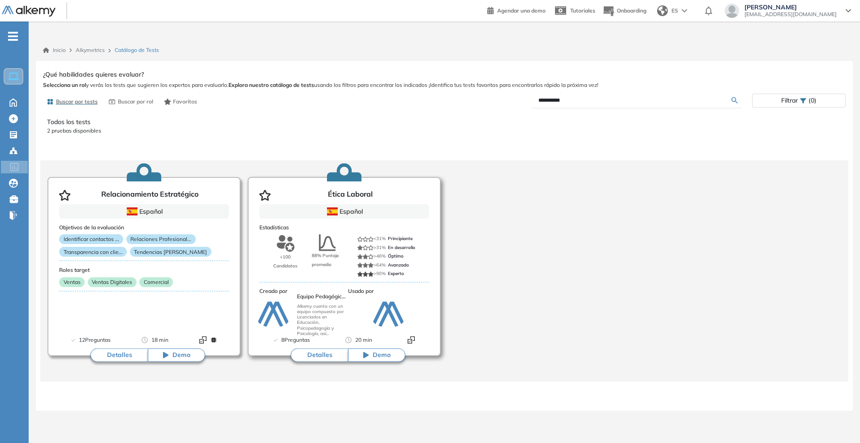
click at [321, 354] on button "Detalles" at bounding box center [319, 354] width 57 height 13
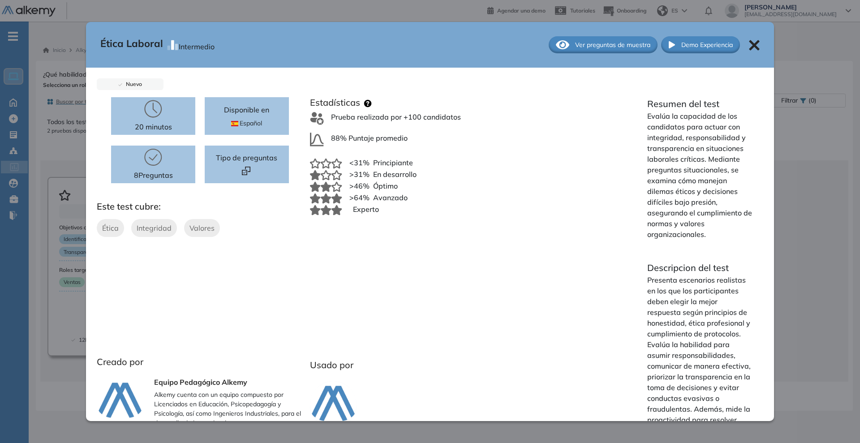
click at [623, 39] on div "Ver preguntas de muestra" at bounding box center [603, 44] width 109 height 17
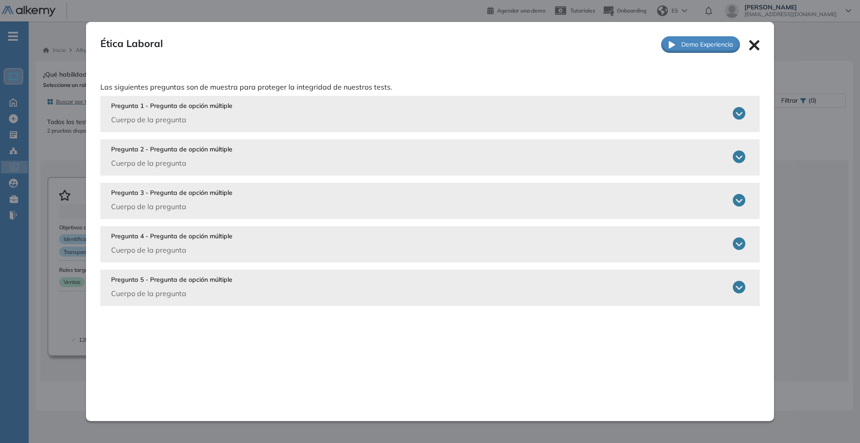
click at [213, 115] on p "Cuerpo de la pregunta" at bounding box center [171, 119] width 121 height 11
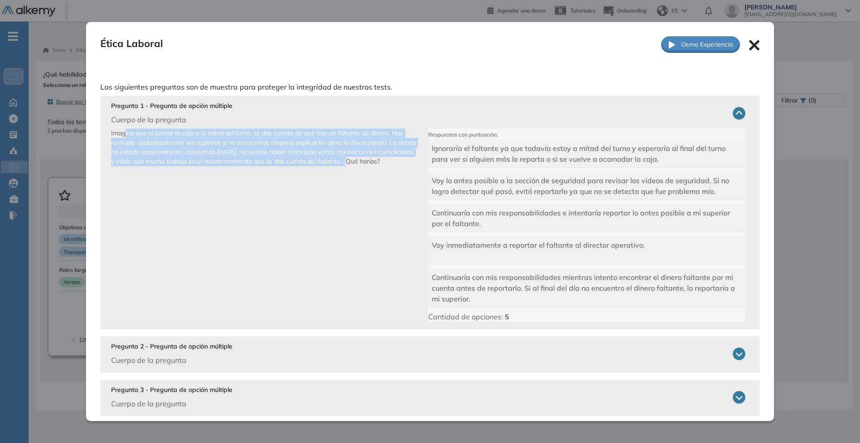
drag, startPoint x: 127, startPoint y: 131, endPoint x: 398, endPoint y: 160, distance: 272.9
click at [398, 160] on p "Imagina que al contar la caja a la mitad del turno, te das cuenta de que hay un…" at bounding box center [269, 225] width 317 height 193
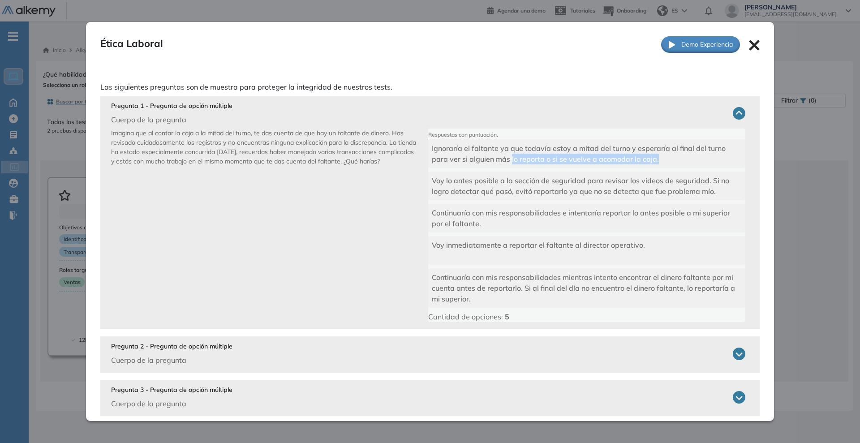
drag, startPoint x: 507, startPoint y: 157, endPoint x: 680, endPoint y: 162, distance: 173.4
click at [680, 162] on div "Ignoraría el faltante ya que todavía estoy a mitad del turno y esperaría al fin…" at bounding box center [586, 153] width 317 height 29
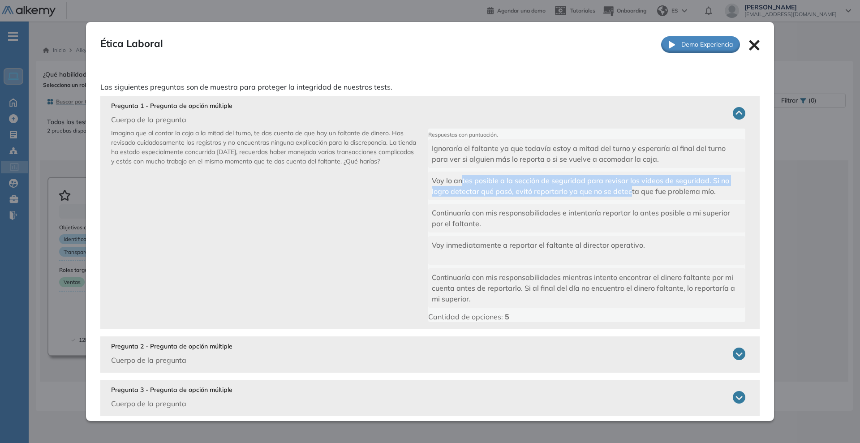
drag, startPoint x: 481, startPoint y: 184, endPoint x: 627, endPoint y: 190, distance: 146.1
click at [627, 190] on span "Voy lo antes posible a la sección de seguridad para revisar los videos de segur…" at bounding box center [580, 186] width 297 height 20
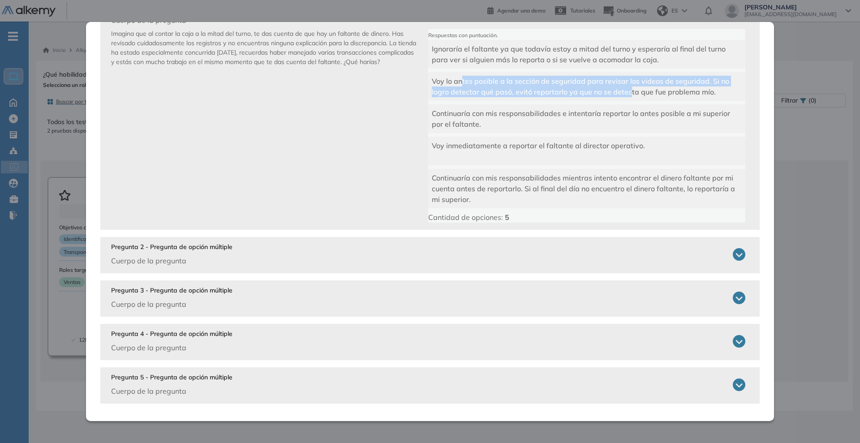
scroll to position [100, 0]
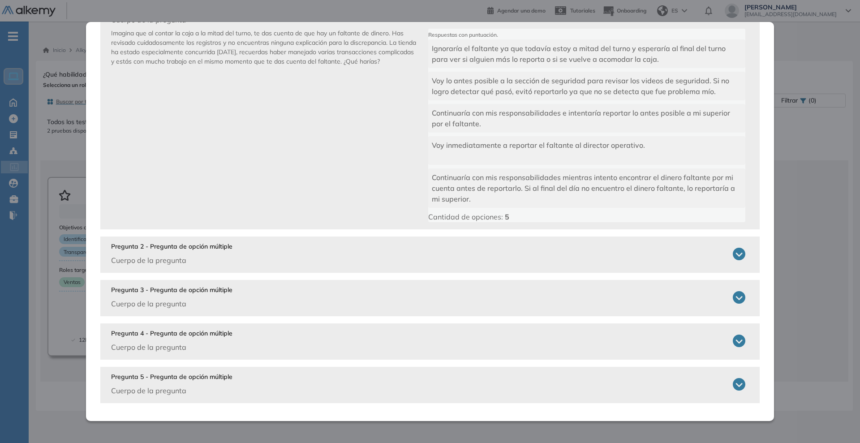
click at [206, 253] on div "Pregunta 2 - Pregunta de opción múltiple Cuerpo de la pregunta" at bounding box center [171, 254] width 121 height 24
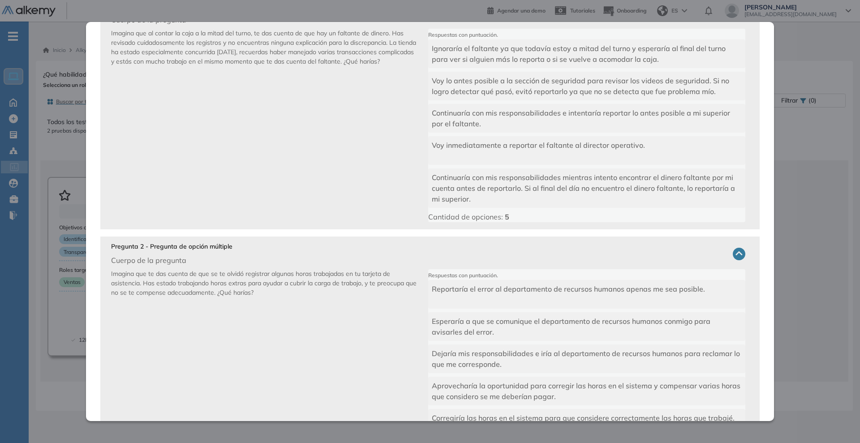
scroll to position [212, 0]
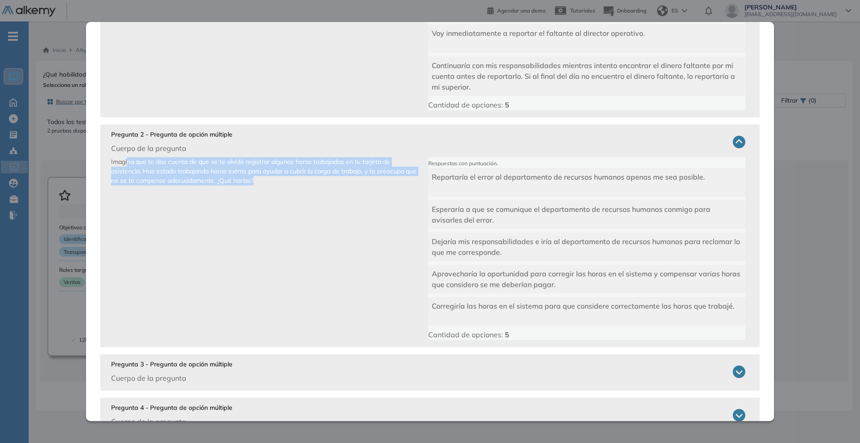
drag, startPoint x: 129, startPoint y: 162, endPoint x: 270, endPoint y: 182, distance: 142.5
click at [270, 182] on p "Imagina que te das cuenta de que se te olvidó registrar algunas horas trabajada…" at bounding box center [269, 248] width 317 height 183
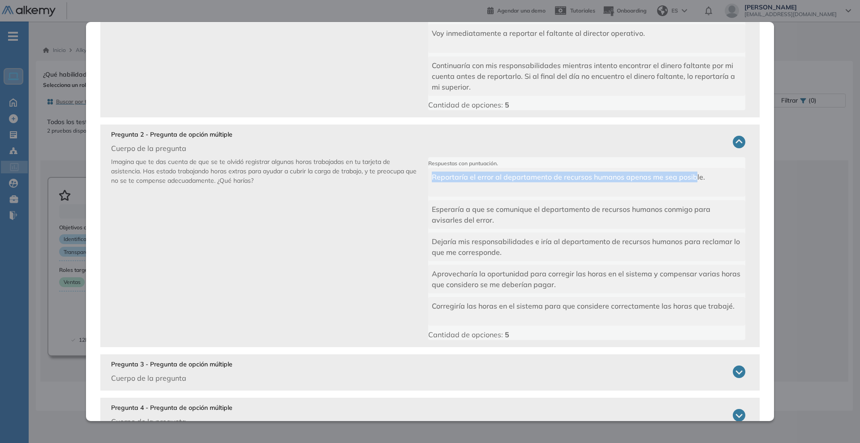
drag, startPoint x: 429, startPoint y: 180, endPoint x: 692, endPoint y: 180, distance: 262.8
click at [692, 178] on span "Reportaría el error al departamento de recursos humanos apenas me sea posible." at bounding box center [568, 176] width 273 height 9
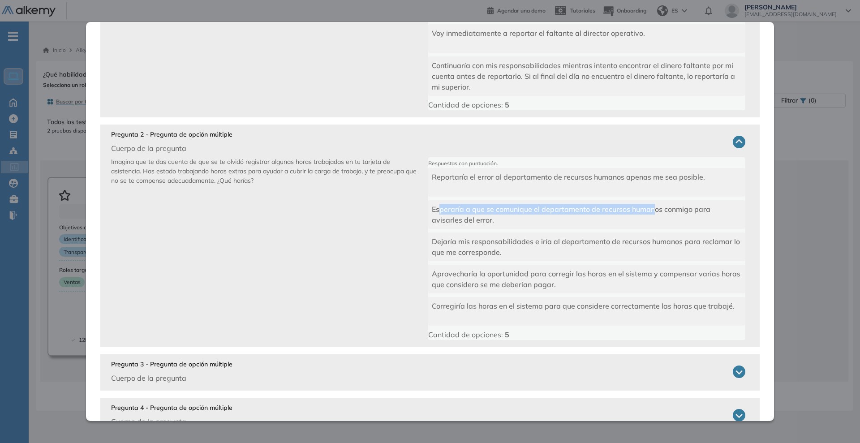
drag, startPoint x: 442, startPoint y: 210, endPoint x: 650, endPoint y: 213, distance: 207.8
click at [649, 213] on span "Esperaría a que se comunique el departamento de recursos humanos conmigo para a…" at bounding box center [571, 215] width 279 height 20
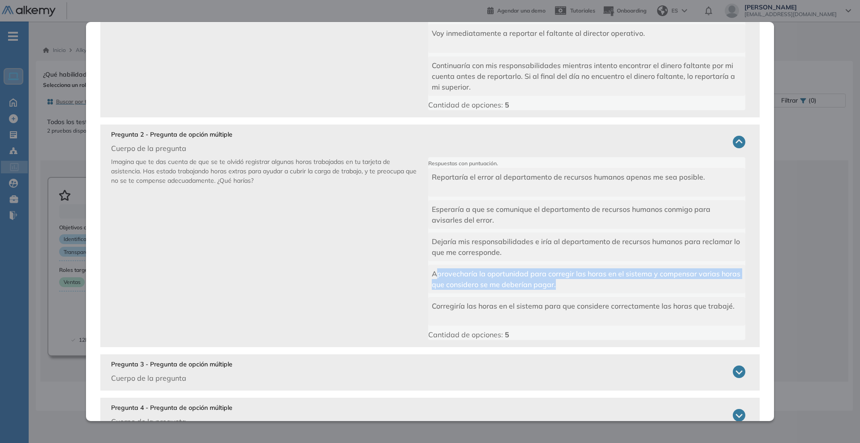
drag, startPoint x: 431, startPoint y: 274, endPoint x: 587, endPoint y: 287, distance: 156.8
click at [587, 287] on div "Aprovecharía la oportunidad para corregir las horas en el sistema y compensar v…" at bounding box center [586, 279] width 317 height 29
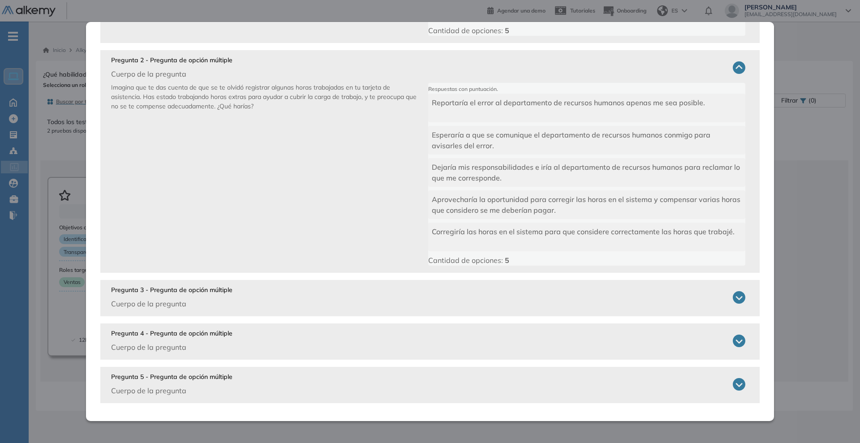
click at [363, 290] on div "Pregunta 3 - Pregunta de opción múltiple Cuerpo de la pregunta" at bounding box center [428, 297] width 634 height 24
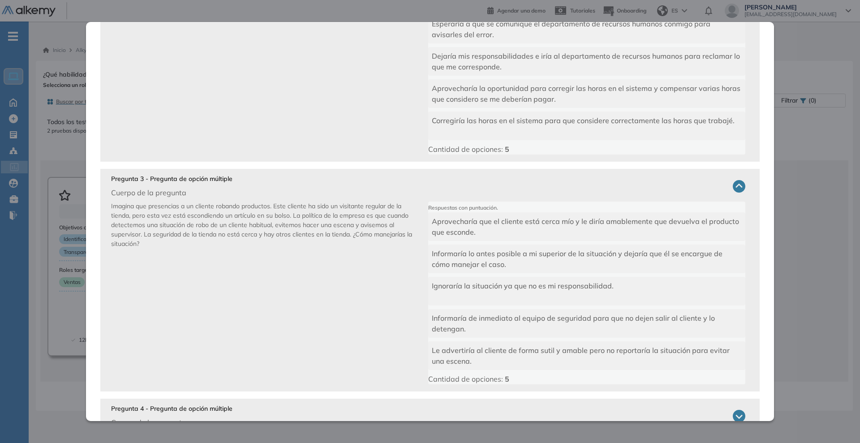
scroll to position [398, 0]
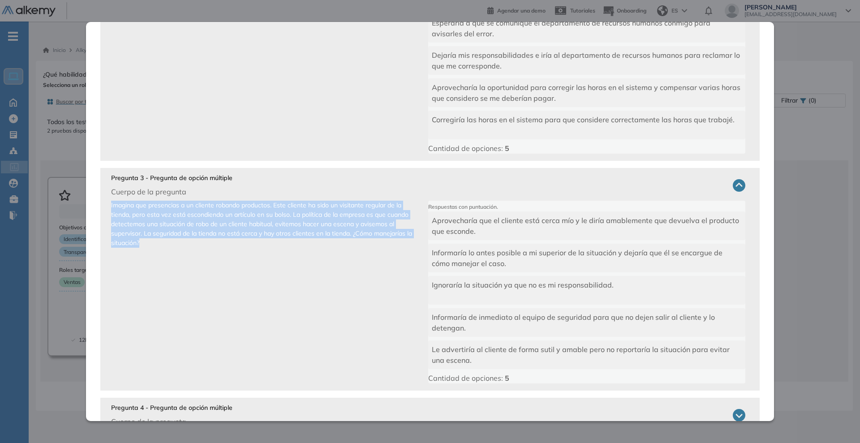
drag, startPoint x: 111, startPoint y: 203, endPoint x: 262, endPoint y: 240, distance: 155.3
click at [262, 240] on p "Imagina que presencias a un cliente robando productos. Este cliente ha sido un …" at bounding box center [269, 292] width 317 height 183
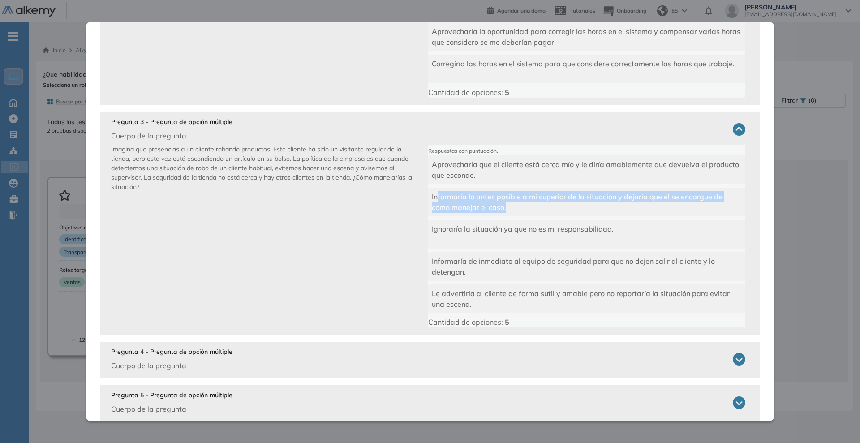
drag, startPoint x: 433, startPoint y: 197, endPoint x: 520, endPoint y: 210, distance: 87.8
click at [520, 210] on div "Informaría lo antes posible a mi superior de la situación y dejaría que él se e…" at bounding box center [586, 202] width 317 height 29
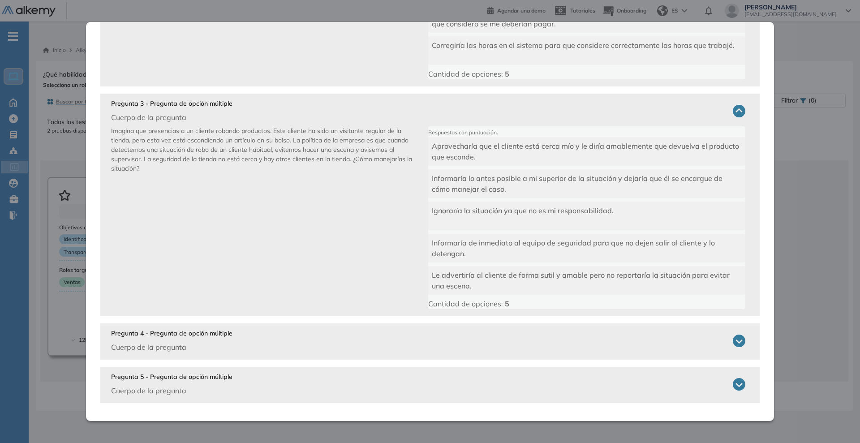
click at [334, 339] on div "Pregunta 4 - Pregunta de opción múltiple Cuerpo de la pregunta" at bounding box center [428, 341] width 634 height 24
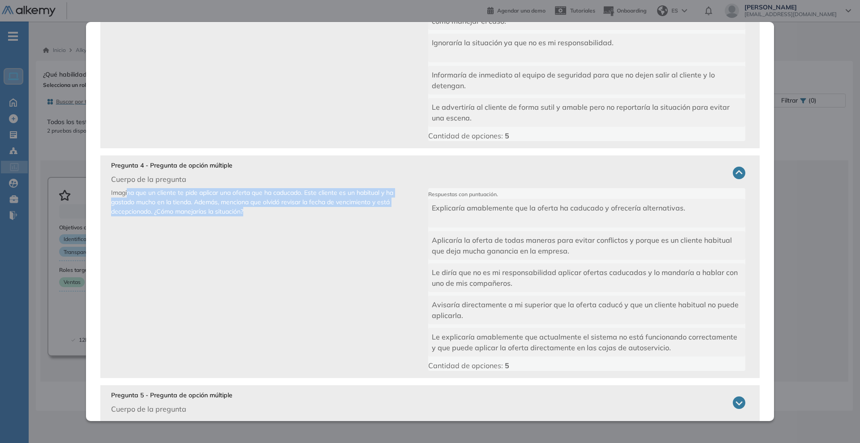
drag, startPoint x: 289, startPoint y: 206, endPoint x: 425, endPoint y: 223, distance: 137.3
click at [400, 222] on p "Imagina que un cliente te pide aplicar una oferta que ha caducado. Este cliente…" at bounding box center [269, 279] width 317 height 183
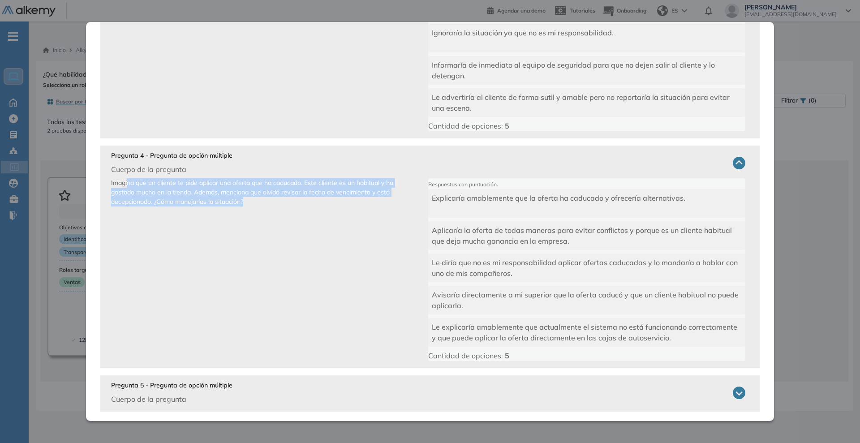
scroll to position [659, 0]
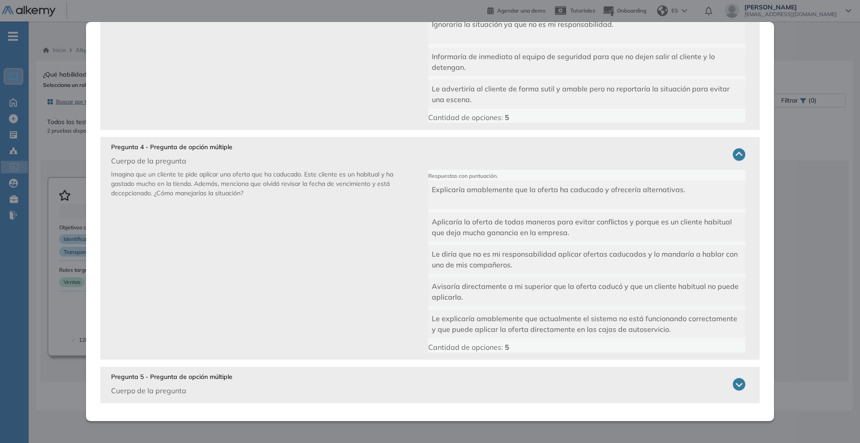
click at [240, 392] on div "Pregunta 5 - Pregunta de opción múltiple Cuerpo de la pregunta" at bounding box center [428, 384] width 634 height 24
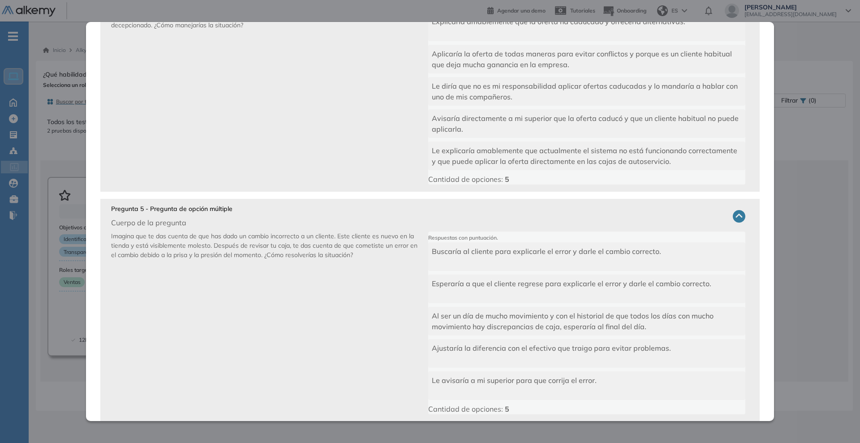
click at [73, 208] on div "Ética Laboral Intermedio Ver preguntas de muestra Demo Experiencia Las siguient…" at bounding box center [444, 237] width 802 height 339
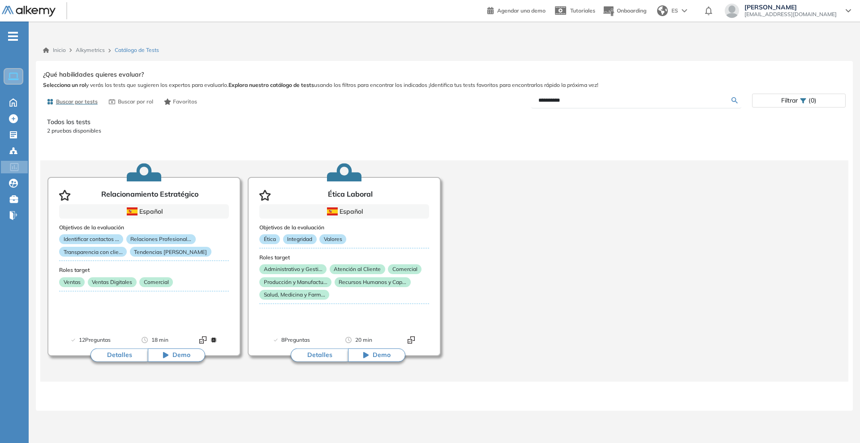
scroll to position [0, 0]
drag, startPoint x: 724, startPoint y: 131, endPoint x: 769, endPoint y: 100, distance: 54.3
click at [725, 132] on p "2 pruebas disponibles" at bounding box center [444, 131] width 794 height 8
click at [794, 107] on div "Filtrar (0)" at bounding box center [799, 101] width 94 height 14
drag, startPoint x: 681, startPoint y: 100, endPoint x: 476, endPoint y: 99, distance: 205.1
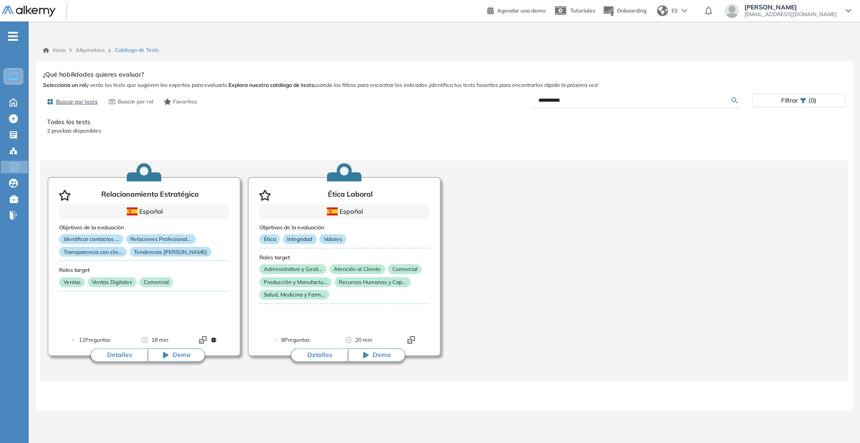
click at [476, 99] on div "**********" at bounding box center [598, 101] width 308 height 16
click at [613, 137] on div "Todos los tests 2 pruebas disponibles Relacionamiento Estratégico Español Objet…" at bounding box center [444, 258] width 802 height 297
click at [800, 101] on icon at bounding box center [803, 101] width 6 height 6
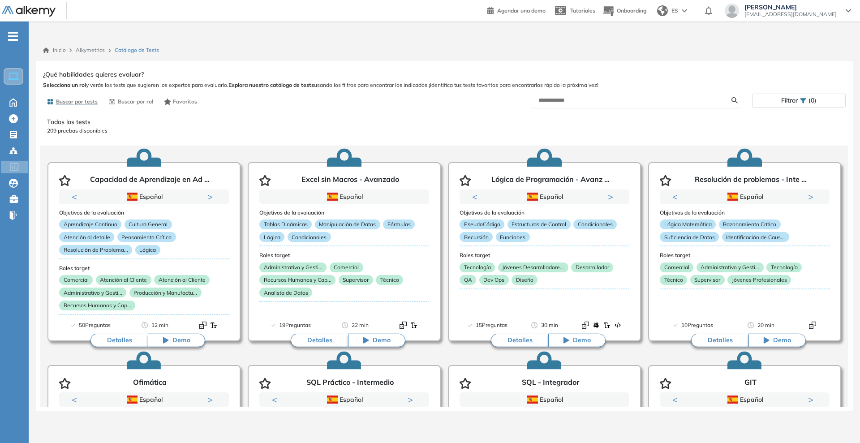
click at [795, 100] on span "Filtrar" at bounding box center [789, 100] width 17 height 13
click at [776, 102] on div "Filtrar (0)" at bounding box center [798, 100] width 93 height 13
click at [814, 102] on span "(0)" at bounding box center [812, 100] width 8 height 13
click at [83, 102] on span "Buscar por tests" at bounding box center [77, 102] width 42 height 8
click at [789, 100] on span "Filtrar" at bounding box center [789, 100] width 17 height 13
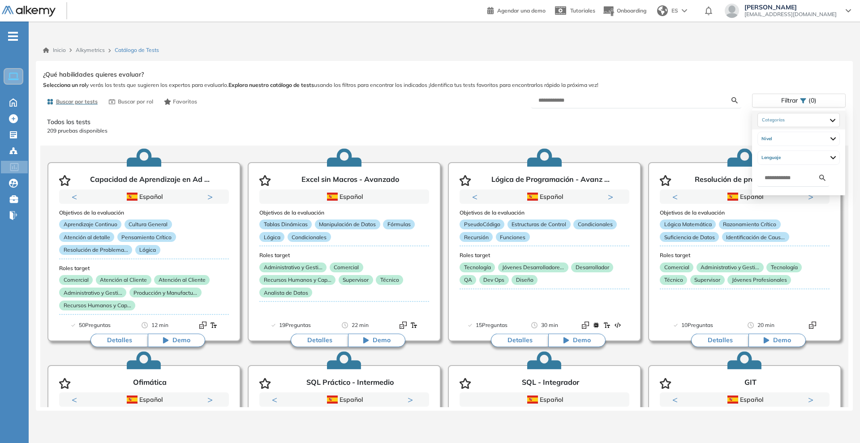
click at [785, 127] on li "Categorías" at bounding box center [798, 120] width 93 height 19
click at [789, 118] on div at bounding box center [798, 120] width 81 height 14
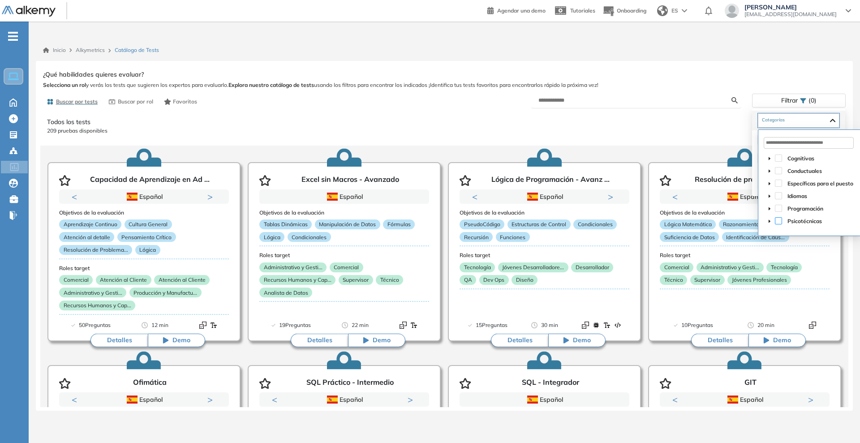
click at [777, 221] on span at bounding box center [778, 220] width 7 height 7
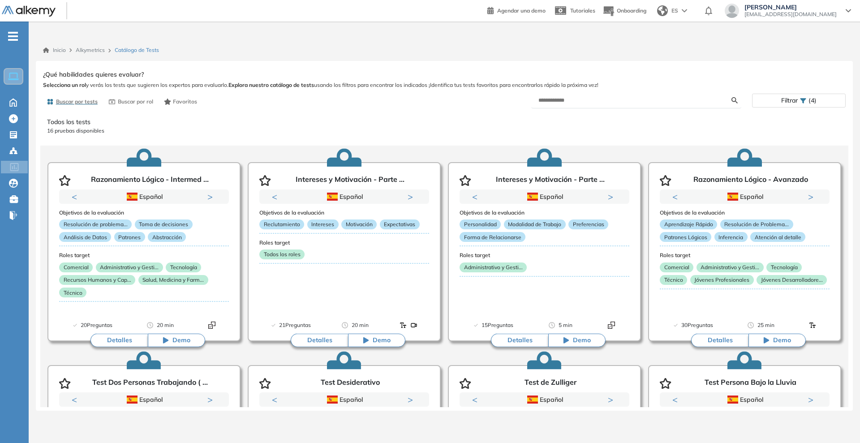
click at [552, 131] on p "16 pruebas disponibles" at bounding box center [444, 131] width 794 height 8
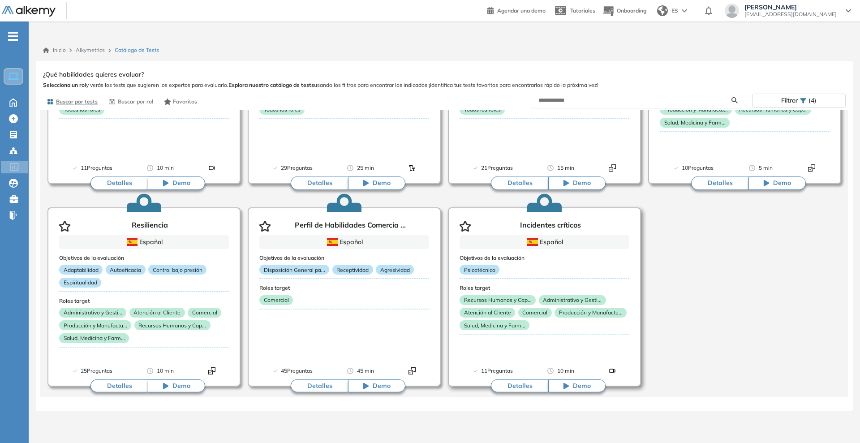
scroll to position [564, 0]
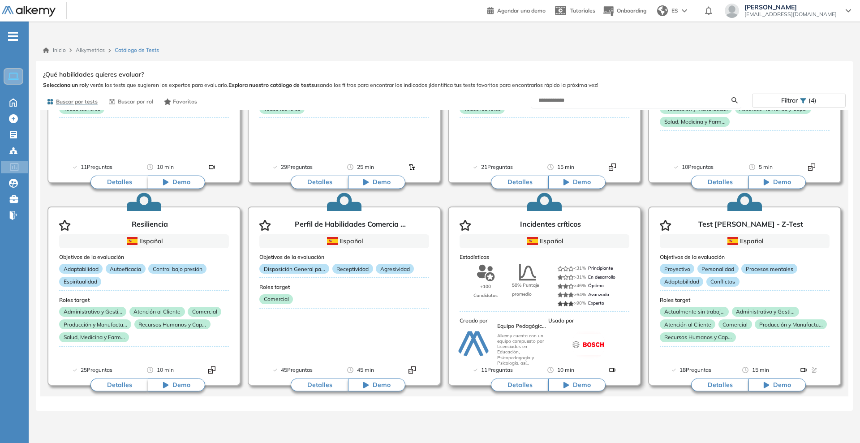
click at [521, 382] on button "Detalles" at bounding box center [519, 384] width 57 height 13
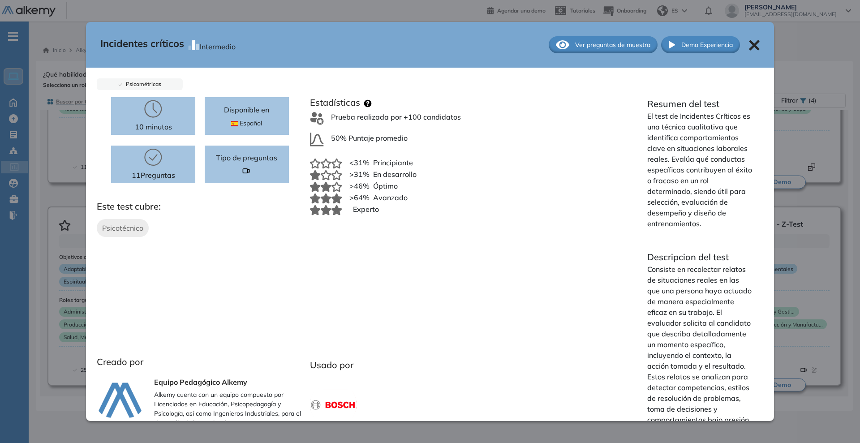
click at [792, 239] on div "Incidentes críticos Intermedio Ver preguntas de muestra Demo Experiencia Psicom…" at bounding box center [444, 237] width 802 height 339
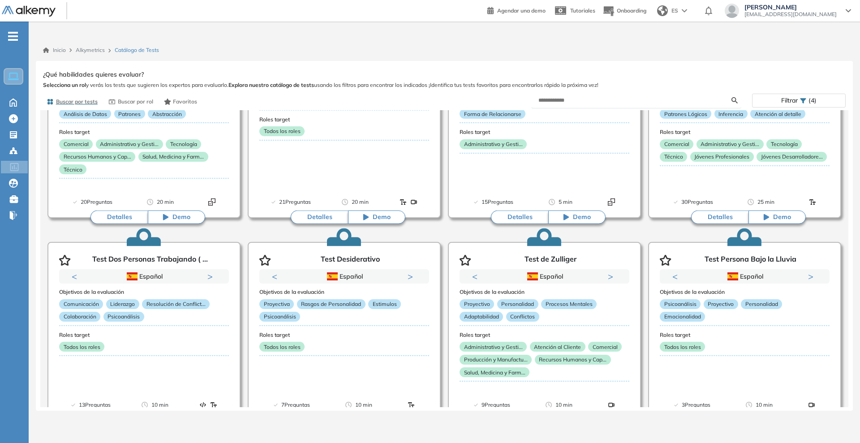
scroll to position [116, 0]
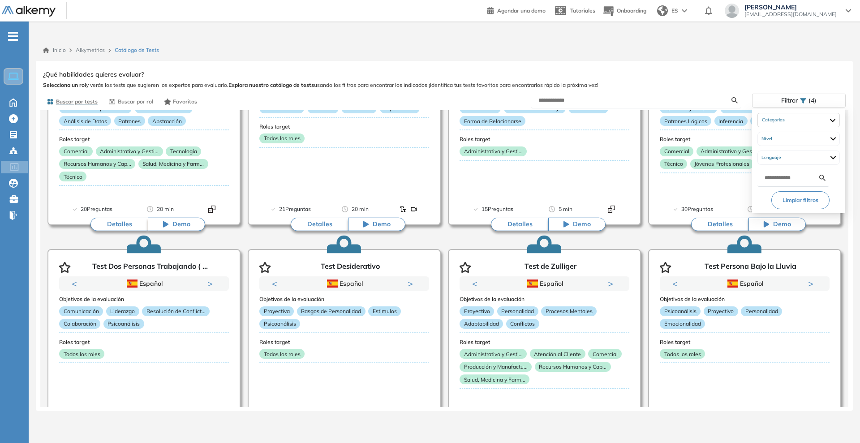
click at [795, 100] on span "Filtrar" at bounding box center [789, 100] width 17 height 13
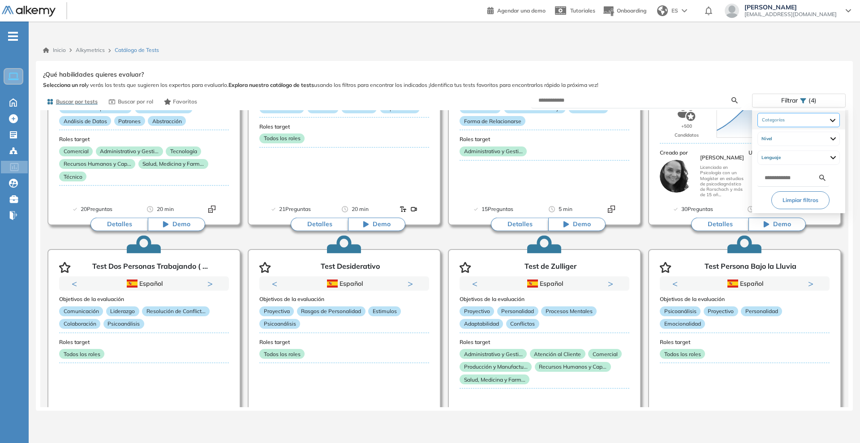
click at [792, 120] on div "Psicotécnicas Cuestionarios Neurológicos Proyectivas" at bounding box center [798, 120] width 82 height 14
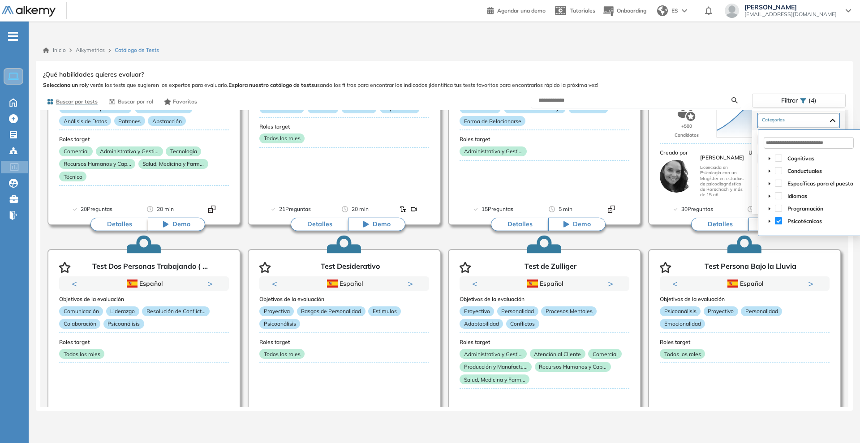
click at [781, 222] on span at bounding box center [778, 220] width 7 height 7
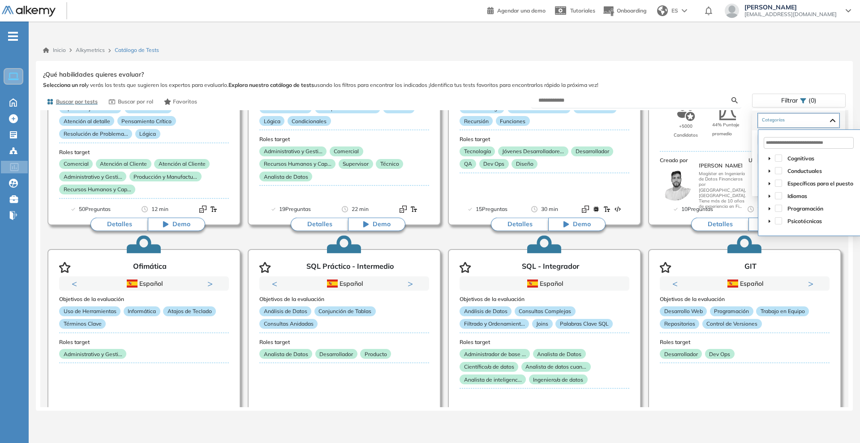
click at [777, 199] on div "Idiomas" at bounding box center [809, 196] width 91 height 13
click at [780, 183] on span at bounding box center [778, 183] width 7 height 7
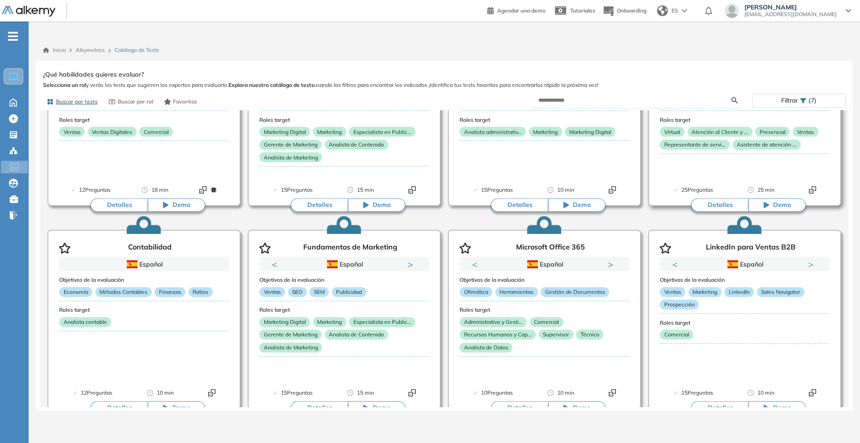
scroll to position [224, 0]
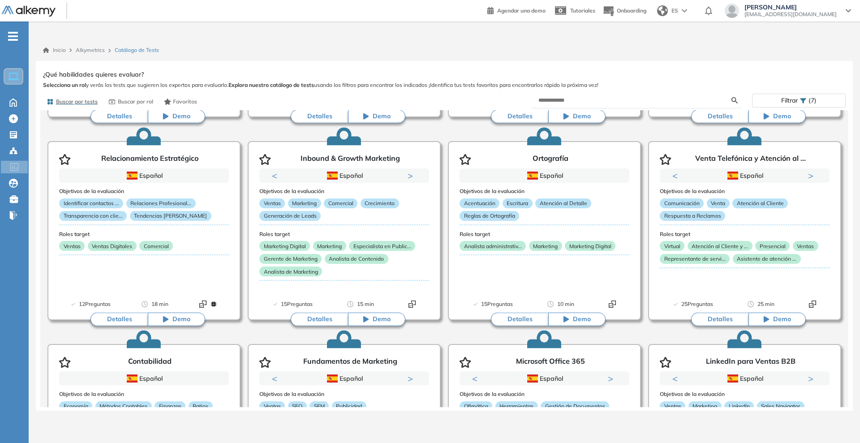
click at [806, 102] on icon at bounding box center [803, 101] width 6 height 6
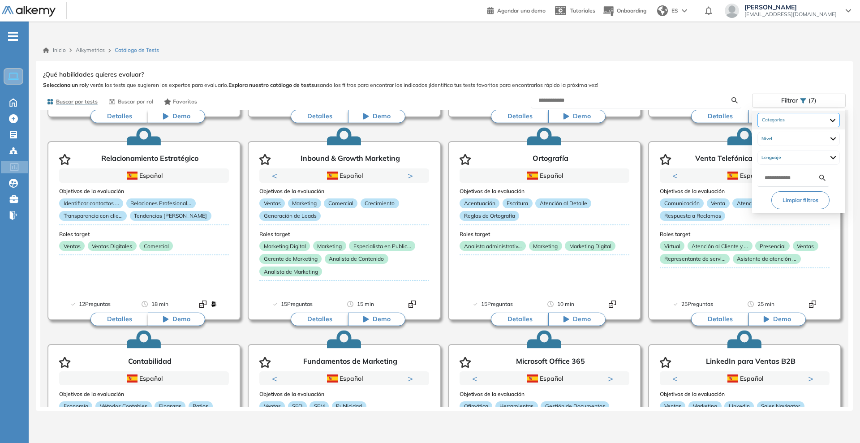
click at [806, 121] on div "Específicas para el puesto Administrativo y Gestión, Contable o Financiero Aten…" at bounding box center [798, 120] width 82 height 14
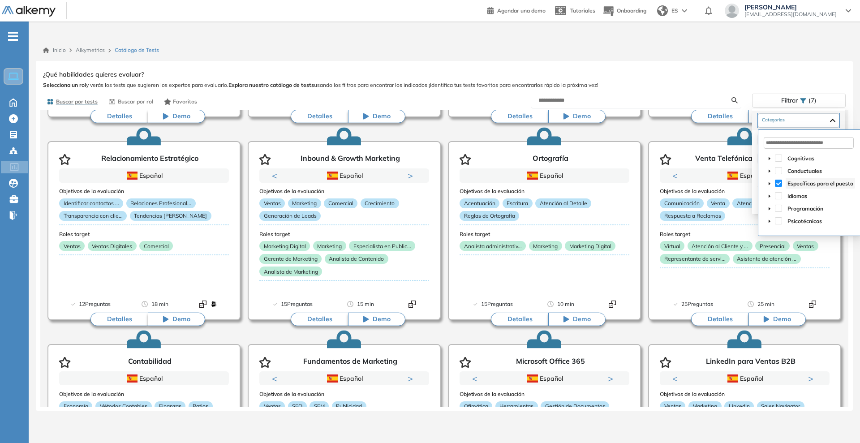
click at [790, 183] on span "Específicas para el puesto" at bounding box center [820, 183] width 66 height 7
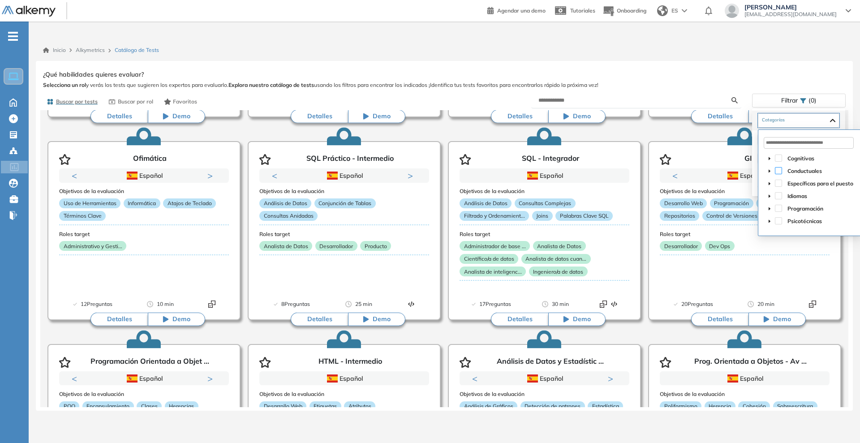
click at [778, 170] on span at bounding box center [778, 170] width 7 height 7
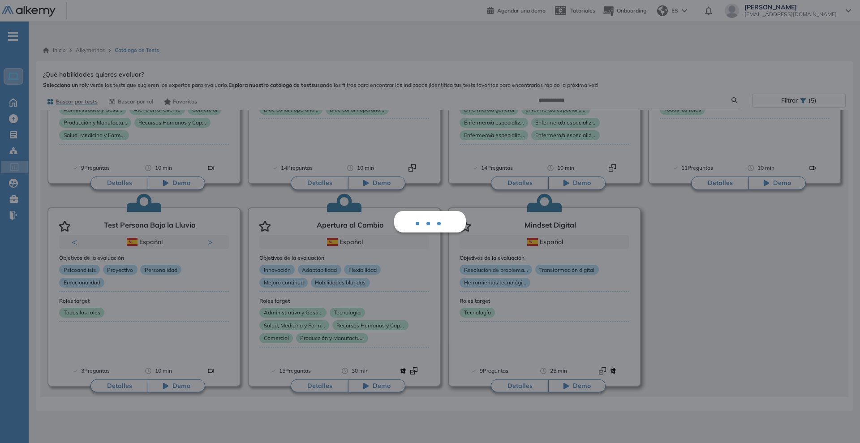
scroll to position [564, 0]
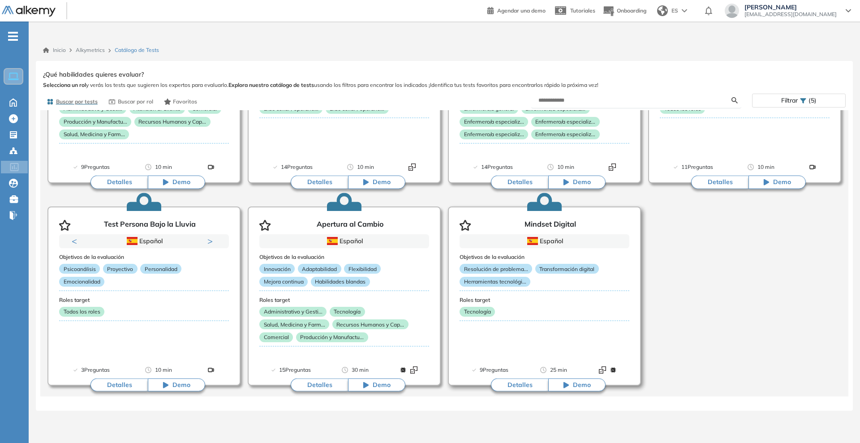
click at [522, 389] on button "Detalles" at bounding box center [519, 384] width 57 height 13
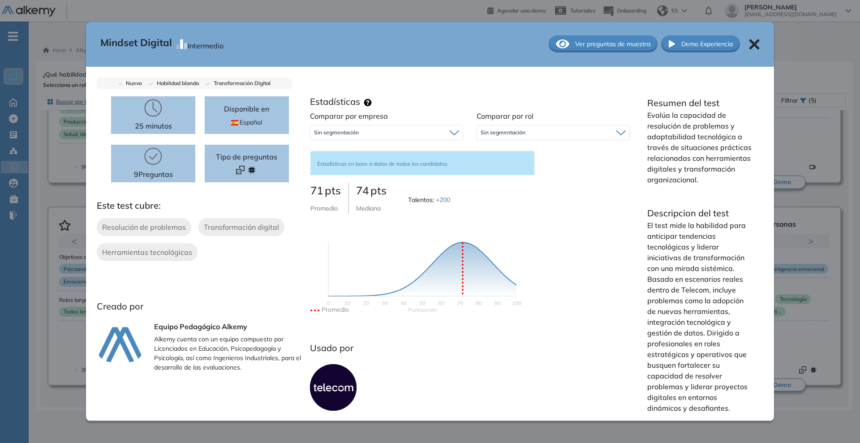
scroll to position [11, 0]
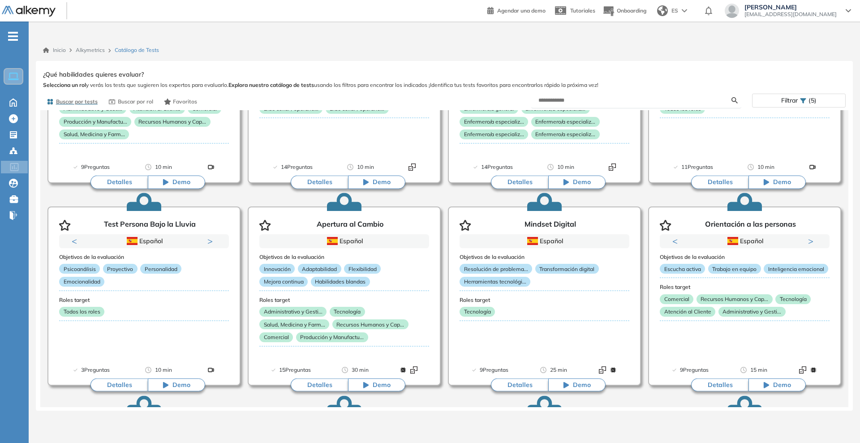
click at [823, 103] on div "Mindset Digital Intermedio Ver preguntas de muestra Demo Experiencia Nuevo Habi…" at bounding box center [444, 237] width 802 height 339
click at [607, 93] on form at bounding box center [636, 101] width 210 height 16
click at [608, 95] on form at bounding box center [636, 101] width 210 height 16
click at [592, 100] on input "text" at bounding box center [634, 100] width 193 height 8
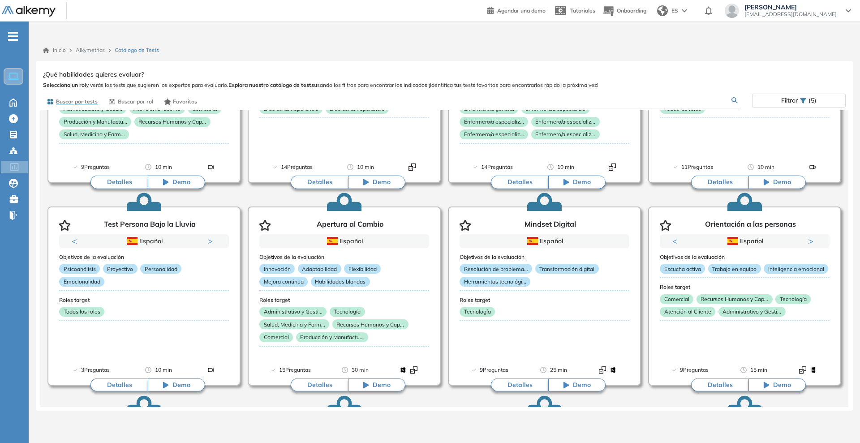
type input "*"
type input "**"
type input "***"
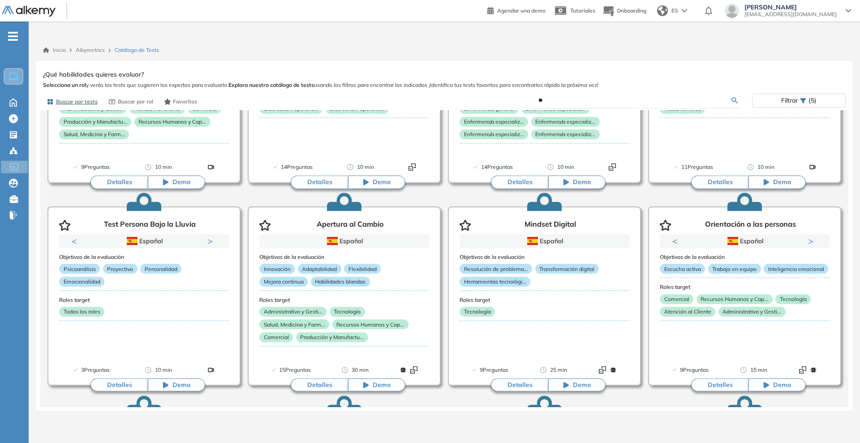
type input "***"
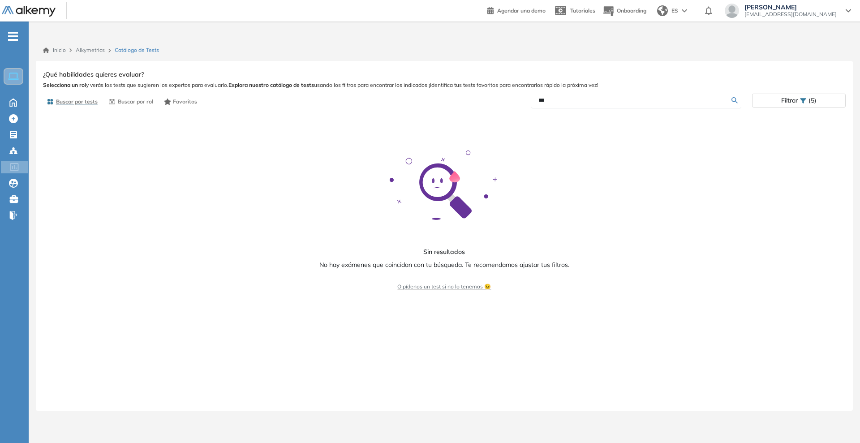
click at [796, 96] on span "Filtrar" at bounding box center [789, 100] width 17 height 13
click at [811, 122] on div "Conductuales Ética y valores Habilidades Sociales Liderazgo Personalidad" at bounding box center [798, 120] width 82 height 14
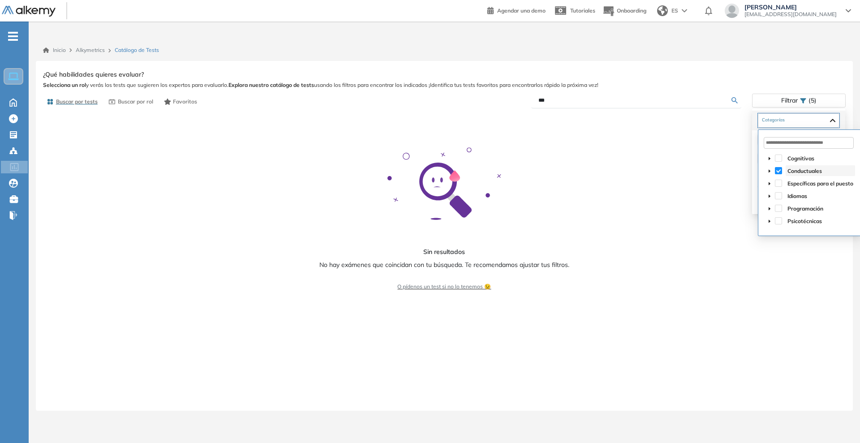
click at [799, 171] on span "Conductuales" at bounding box center [804, 170] width 34 height 7
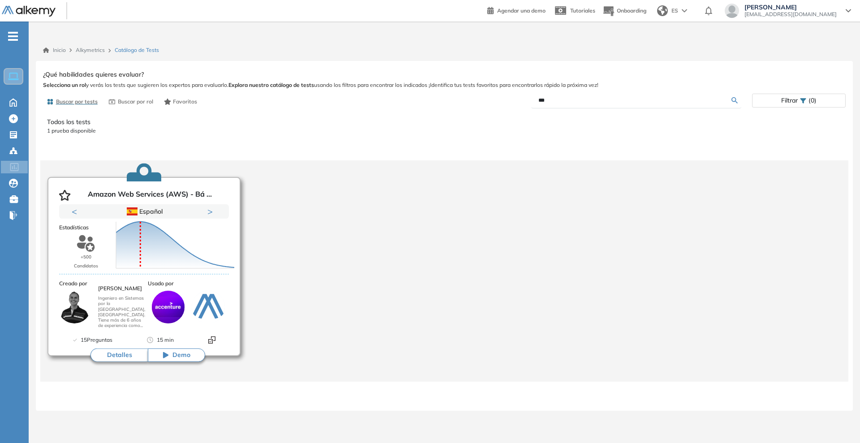
click at [108, 351] on button "Detalles" at bounding box center [118, 354] width 57 height 13
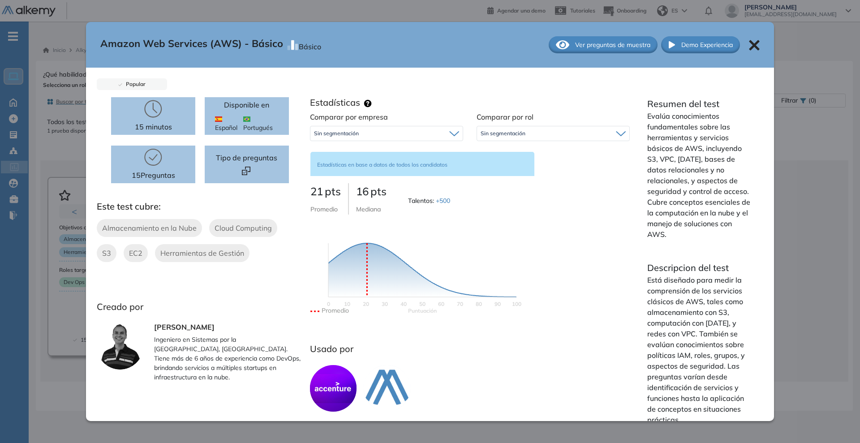
click at [69, 166] on div "Amazon Web Services (AWS) - Básico Básico Ver preguntas de muestra Demo Experie…" at bounding box center [444, 237] width 802 height 339
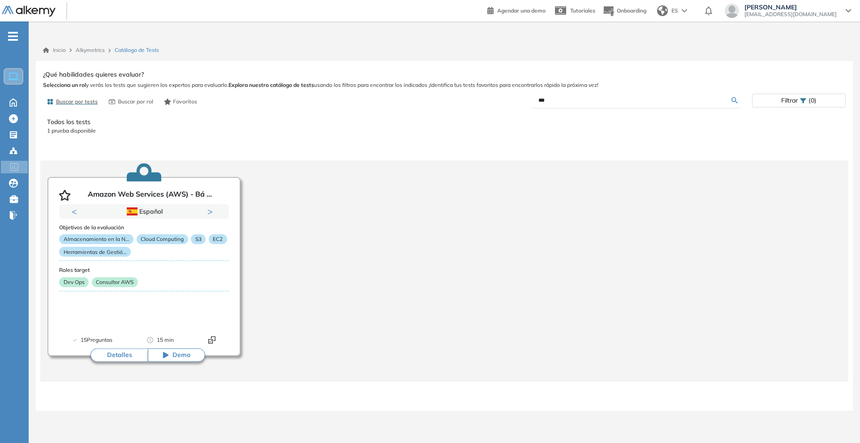
drag, startPoint x: 583, startPoint y: 103, endPoint x: 364, endPoint y: 103, distance: 218.5
click at [364, 103] on div "Buscar por tests Buscar por rol Favoritos *** Filtrar (0)" at bounding box center [444, 101] width 802 height 17
type input "****"
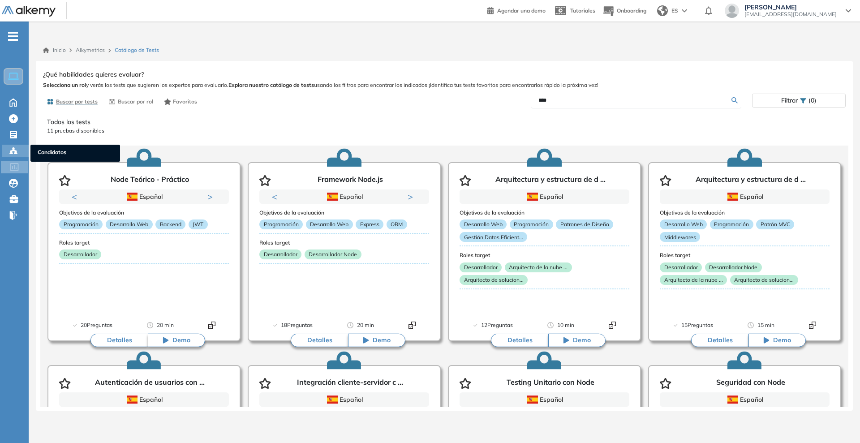
click at [15, 150] on circle at bounding box center [16, 151] width 2 height 2
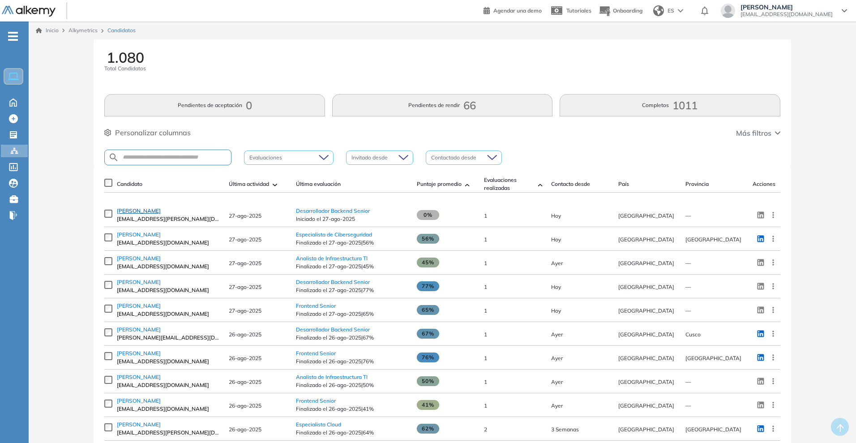
click at [136, 214] on span "[PERSON_NAME]" at bounding box center [139, 210] width 44 height 7
